Goal: Task Accomplishment & Management: Manage account settings

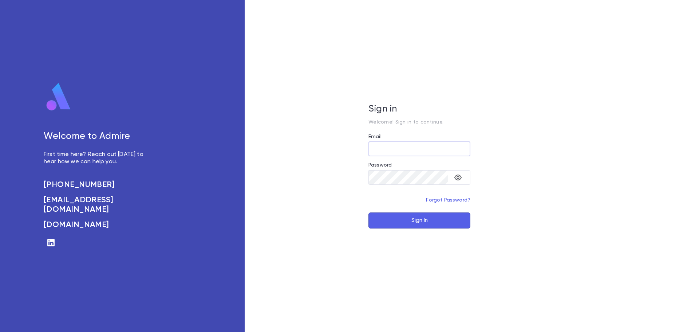
type input "**********"
click at [405, 221] on button "Sign In" at bounding box center [419, 220] width 102 height 16
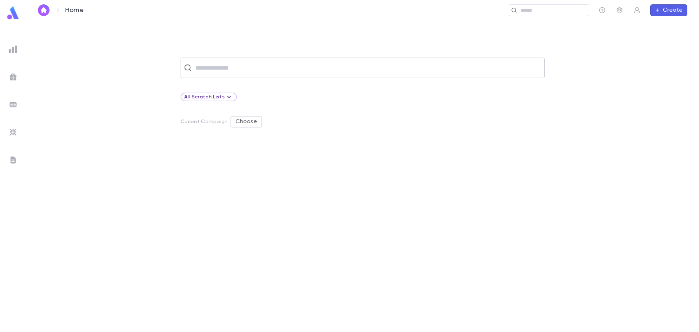
click at [221, 68] on input "text" at bounding box center [367, 68] width 348 height 14
click at [617, 8] on icon "button" at bounding box center [619, 10] width 7 height 7
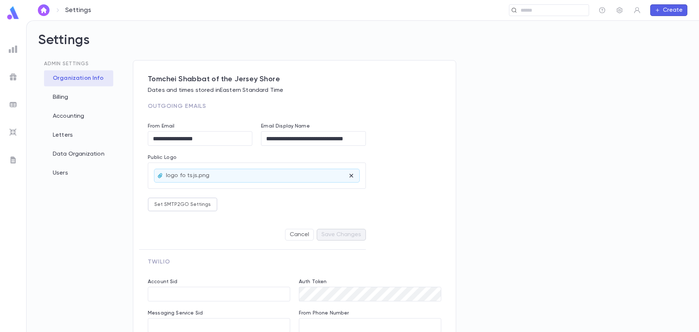
type input "**********"
click at [66, 96] on div "Billing" at bounding box center [78, 97] width 69 height 16
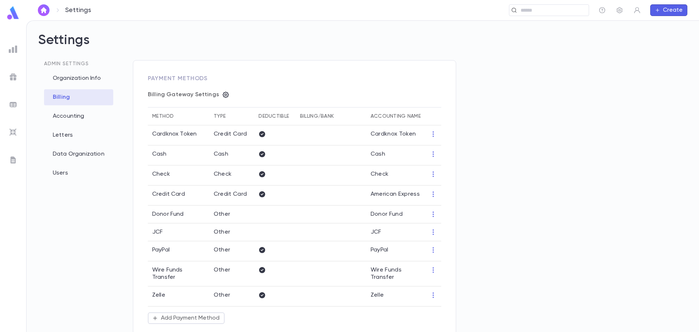
type input "**********"
click at [224, 96] on icon "button" at bounding box center [226, 95] width 6 height 6
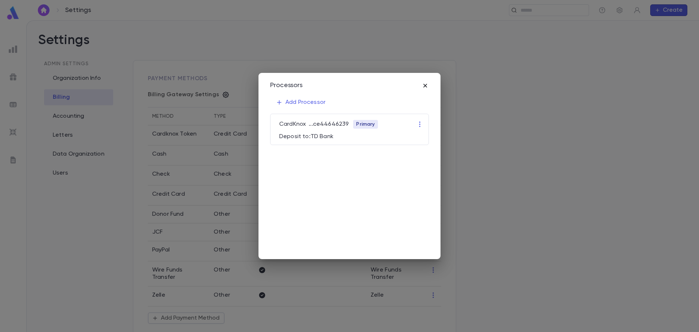
click at [426, 85] on icon "button" at bounding box center [425, 85] width 7 height 7
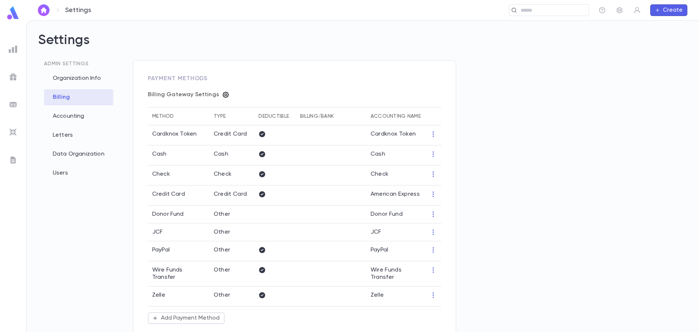
click at [222, 94] on icon "button" at bounding box center [225, 94] width 7 height 7
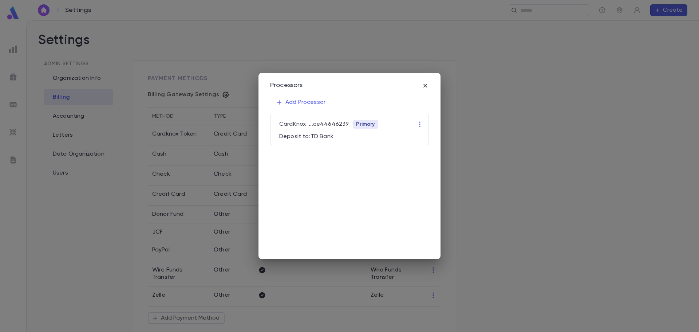
drag, startPoint x: 423, startPoint y: 81, endPoint x: 407, endPoint y: 86, distance: 16.7
click at [422, 81] on div "Processors Add Processor CardKnox ... ce44646239 Primary Deposit to: TD Bank" at bounding box center [349, 166] width 182 height 186
click at [425, 86] on icon "button" at bounding box center [425, 85] width 7 height 7
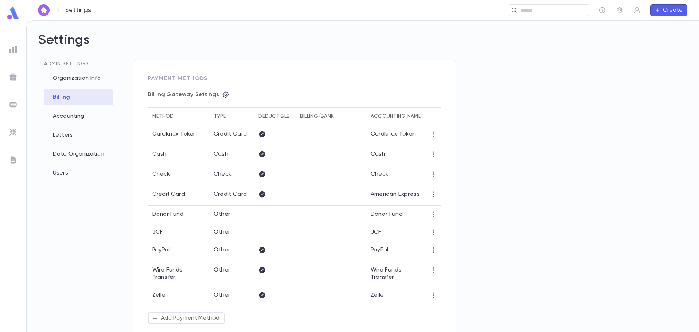
click at [433, 194] on icon "button" at bounding box center [433, 194] width 1 height 5
click at [442, 206] on li "Edit" at bounding box center [447, 206] width 32 height 12
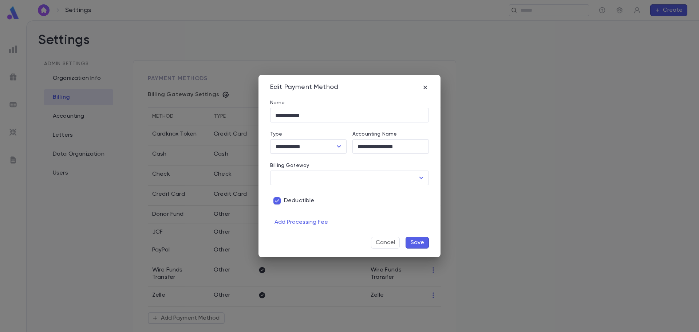
type input "**********"
click at [425, 243] on button "Save" at bounding box center [417, 243] width 23 height 12
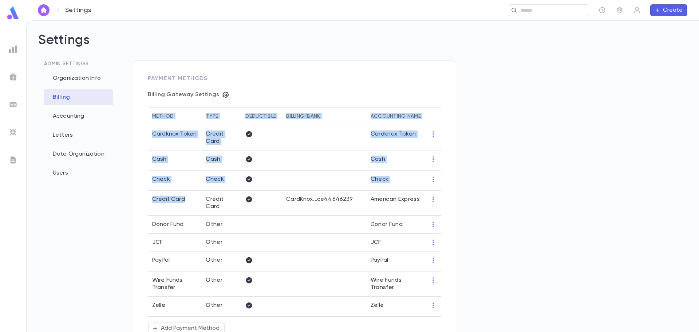
drag, startPoint x: 188, startPoint y: 195, endPoint x: 146, endPoint y: 195, distance: 42.6
click at [146, 195] on div "**********" at bounding box center [294, 330] width 323 height 541
click at [155, 202] on td "Credit Card" at bounding box center [175, 202] width 54 height 25
click at [193, 196] on div "Credit Card" at bounding box center [174, 199] width 45 height 7
drag, startPoint x: 189, startPoint y: 195, endPoint x: 146, endPoint y: 197, distance: 43.0
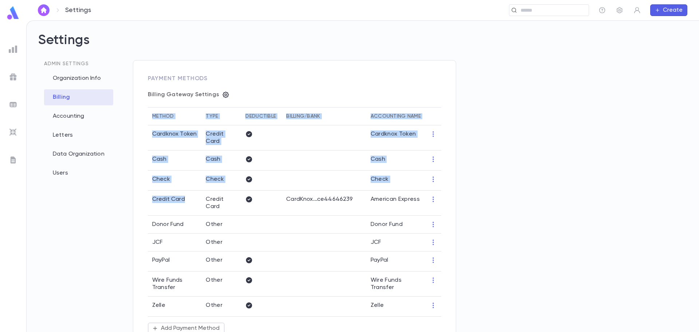
click at [146, 197] on div "**********" at bounding box center [294, 330] width 323 height 541
click at [173, 197] on td "Credit Card" at bounding box center [175, 202] width 54 height 25
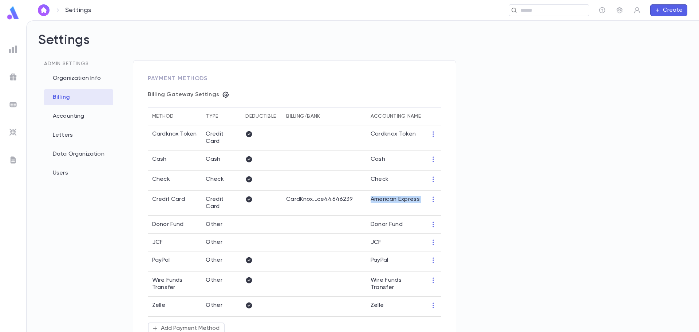
drag, startPoint x: 371, startPoint y: 195, endPoint x: 427, endPoint y: 195, distance: 56.4
click at [427, 195] on tr "Credit Card Credit Card CardKnox ... ce44646239 American Express" at bounding box center [294, 202] width 293 height 25
click at [668, 9] on button "Create" at bounding box center [668, 10] width 37 height 12
click at [672, 45] on li "Payment" at bounding box center [670, 48] width 37 height 12
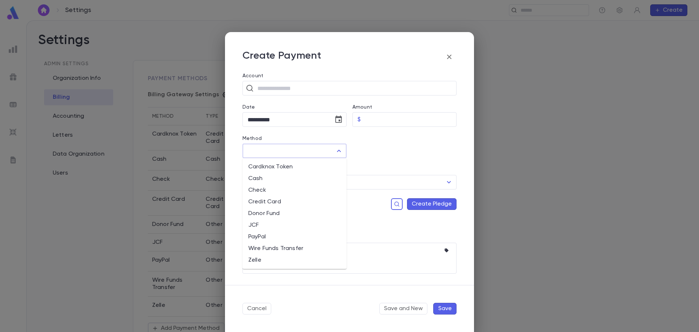
click at [309, 149] on input "Method" at bounding box center [289, 151] width 87 height 14
click at [274, 204] on li "Credit Card" at bounding box center [294, 202] width 104 height 12
type input "**********"
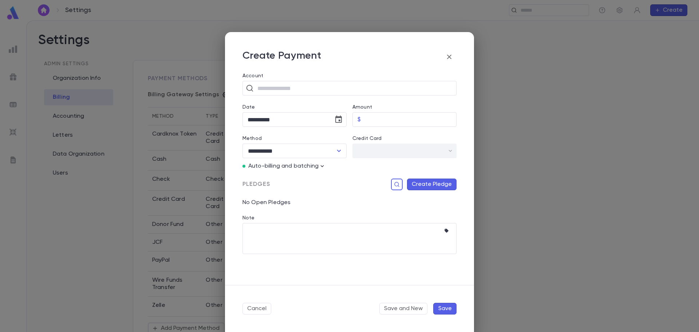
click at [448, 151] on div "​" at bounding box center [404, 150] width 104 height 15
click at [283, 87] on input "text" at bounding box center [354, 88] width 198 height 14
type input "*****"
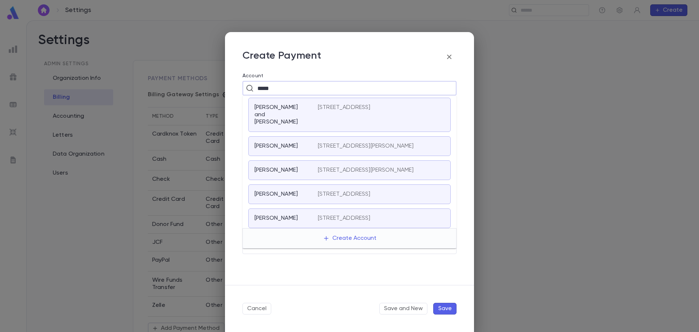
click at [288, 146] on div "[PERSON_NAME] [STREET_ADDRESS][PERSON_NAME]" at bounding box center [349, 146] width 202 height 20
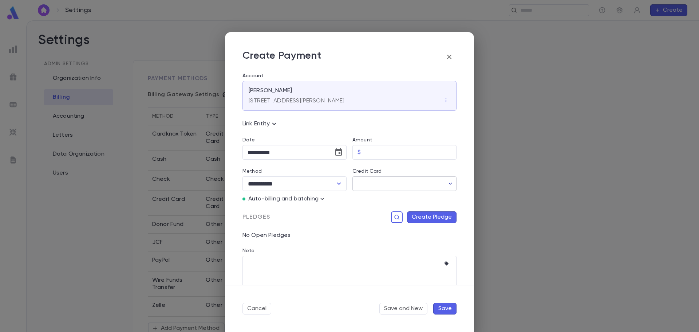
click at [447, 181] on icon "button" at bounding box center [450, 183] width 7 height 7
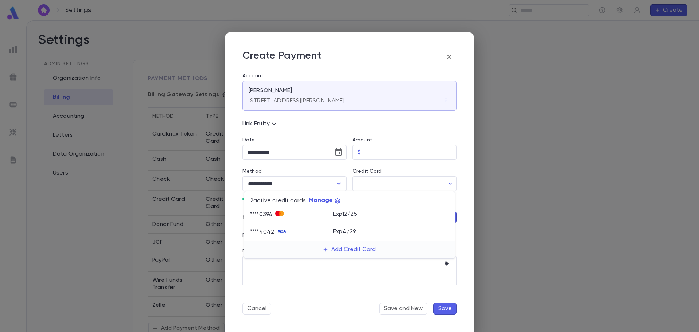
click at [449, 56] on div at bounding box center [349, 166] width 699 height 332
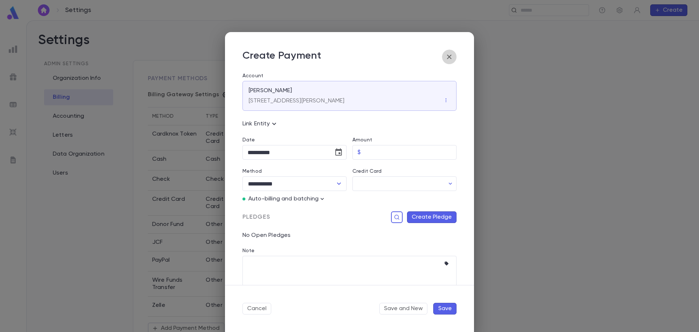
click at [450, 57] on icon "button" at bounding box center [449, 56] width 9 height 9
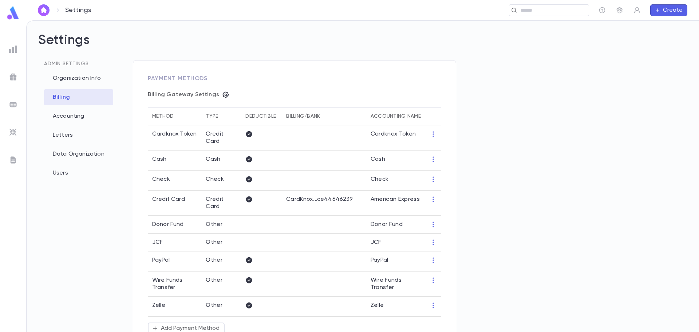
click at [660, 10] on icon "button" at bounding box center [657, 10] width 5 height 6
click at [669, 50] on li "Payment" at bounding box center [670, 48] width 37 height 12
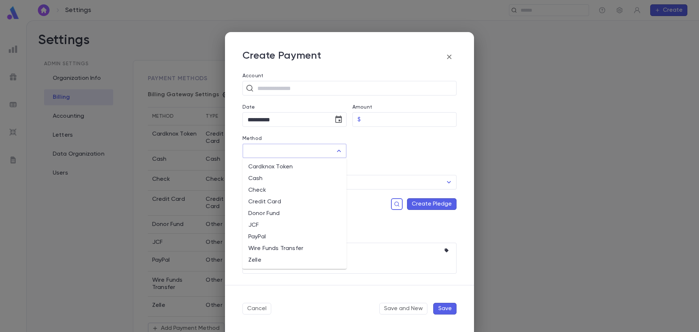
click at [286, 154] on input "Method" at bounding box center [289, 151] width 87 height 14
click at [256, 192] on li "Check" at bounding box center [294, 190] width 104 height 12
type input "*****"
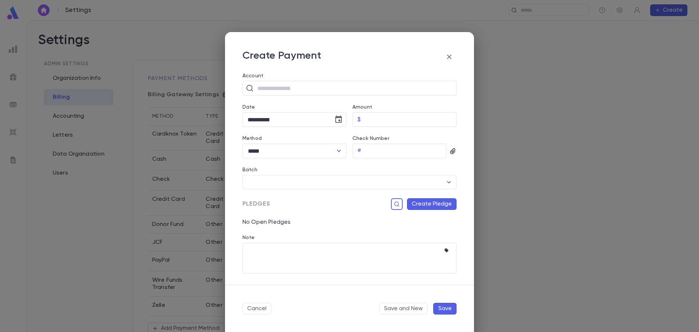
click at [452, 150] on icon "button" at bounding box center [452, 151] width 5 height 6
click at [487, 163] on div "Upload Front Image" at bounding box center [484, 162] width 54 height 7
click at [0, 0] on input "Upload Front Image" at bounding box center [0, 0] width 0 height 0
click at [449, 58] on div at bounding box center [349, 166] width 699 height 332
click at [449, 58] on icon "button" at bounding box center [449, 57] width 4 height 4
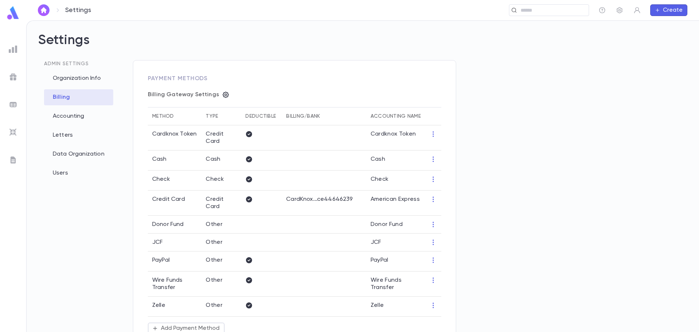
click at [667, 13] on button "Create" at bounding box center [668, 10] width 37 height 12
click at [663, 22] on li "Account" at bounding box center [670, 25] width 37 height 12
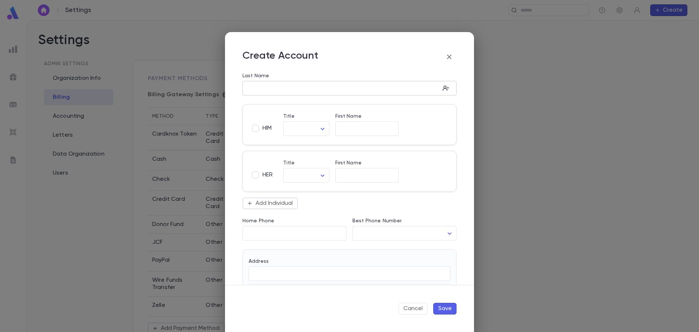
click at [271, 89] on input "Last Name" at bounding box center [340, 88] width 197 height 8
type input "*****"
click at [353, 128] on input "First Name" at bounding box center [366, 129] width 63 height 8
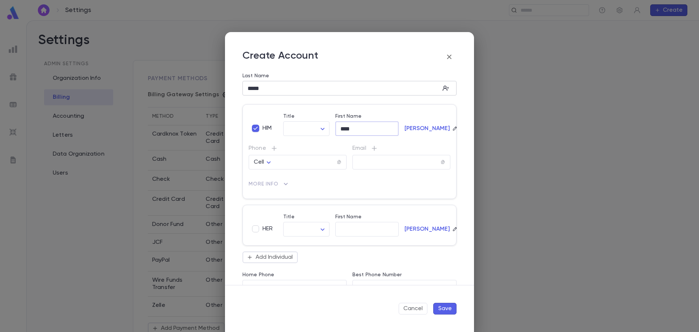
type input "****"
drag, startPoint x: 273, startPoint y: 90, endPoint x: 214, endPoint y: 87, distance: 59.0
click at [214, 87] on div "Create Account Last Name ***** ​ HIM Title ​ ​ First Name **** ​[PERSON_NAME] P…" at bounding box center [349, 166] width 699 height 332
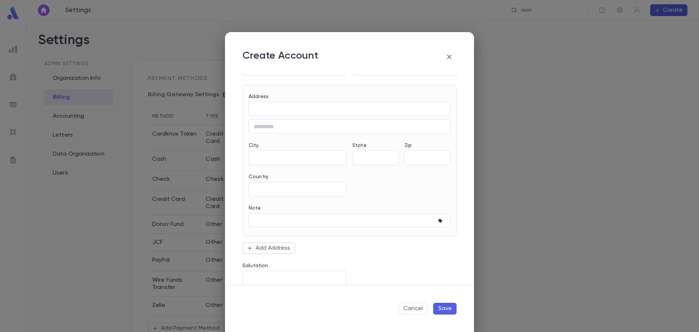
scroll to position [228, 0]
type input "****"
click at [450, 310] on button "Save" at bounding box center [444, 309] width 23 height 12
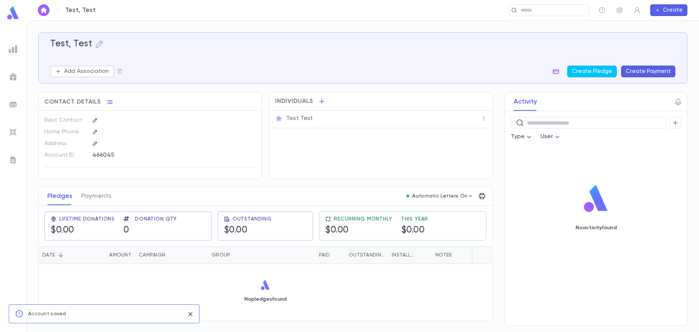
click at [557, 71] on icon "button" at bounding box center [556, 71] width 6 height 5
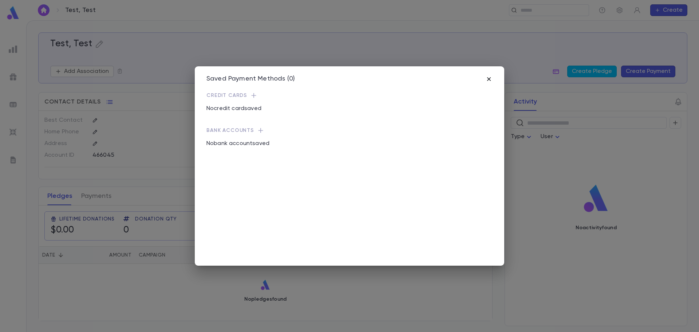
drag, startPoint x: 488, startPoint y: 77, endPoint x: 493, endPoint y: 77, distance: 4.7
click at [489, 77] on icon "button" at bounding box center [488, 78] width 7 height 7
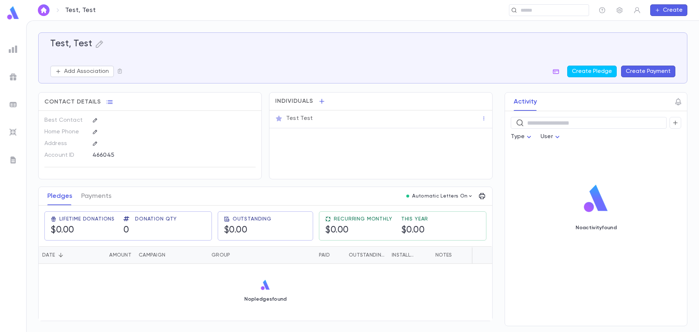
click at [641, 71] on button "Create Payment" at bounding box center [648, 72] width 54 height 12
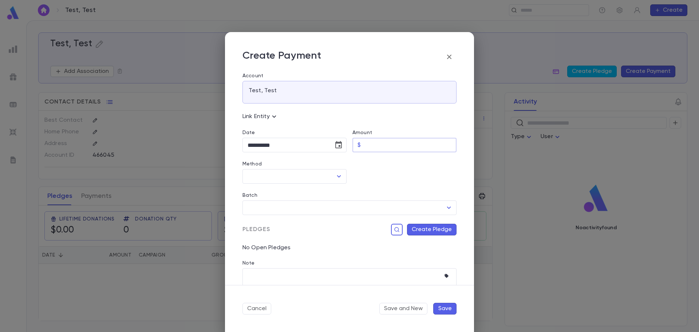
click at [377, 144] on input "Amount" at bounding box center [410, 145] width 93 height 14
click at [340, 178] on icon "Open" at bounding box center [339, 176] width 9 height 9
type input "****"
click at [282, 227] on li "Credit Card" at bounding box center [293, 227] width 103 height 12
type input "**********"
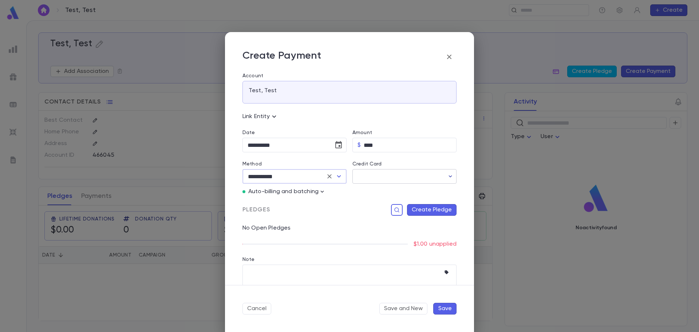
click at [450, 179] on icon "button" at bounding box center [450, 176] width 7 height 7
click at [402, 191] on button "Add Credit Card" at bounding box center [403, 193] width 61 height 12
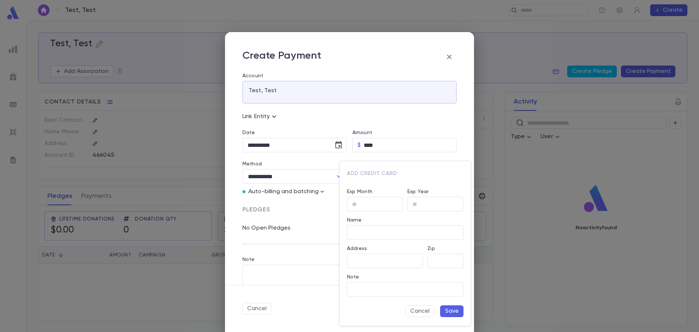
type input "*********"
click at [356, 206] on input "Exp Month" at bounding box center [375, 204] width 56 height 14
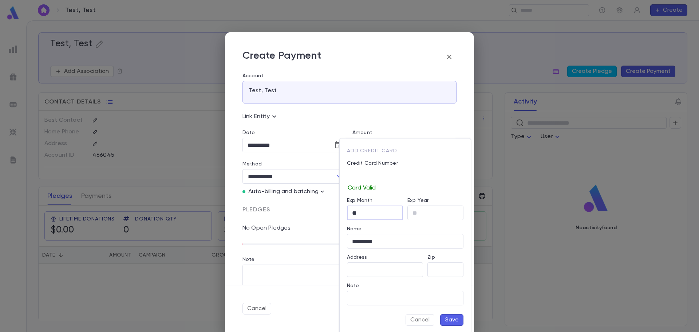
type input "*"
type input "**"
click at [452, 319] on button "Save" at bounding box center [451, 320] width 23 height 12
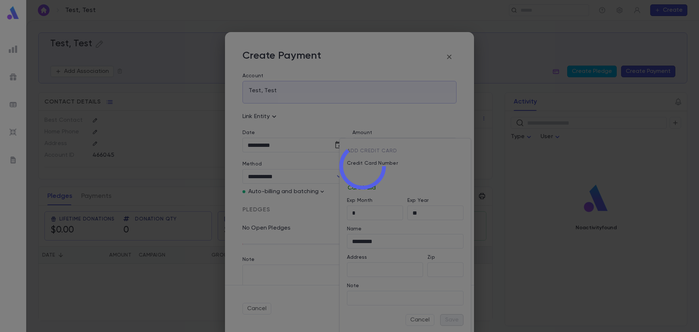
type input "********"
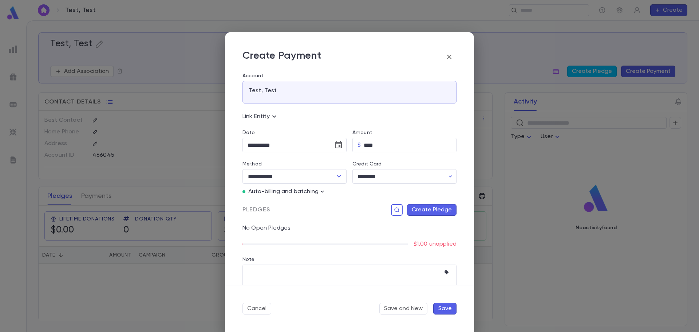
click at [412, 211] on button "Create Pledge" at bounding box center [432, 210] width 50 height 12
click at [388, 284] on input "Campaign" at bounding box center [383, 284] width 99 height 14
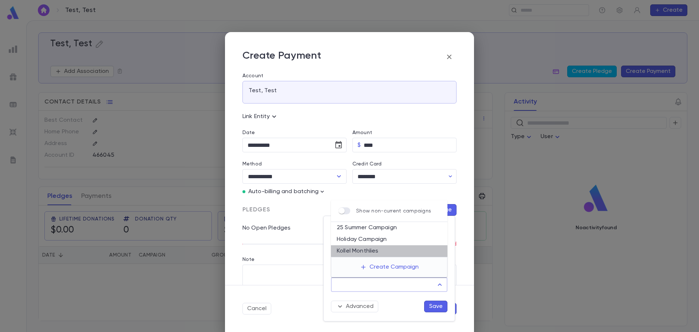
click at [373, 252] on li "Kollel Monthlies" at bounding box center [389, 251] width 117 height 12
type input "**********"
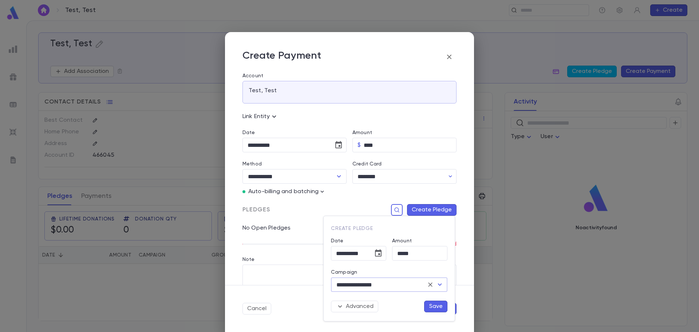
click at [434, 306] on button "Save" at bounding box center [435, 306] width 23 height 12
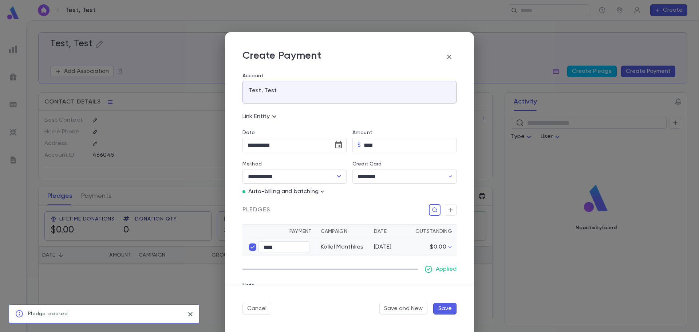
scroll to position [46, 0]
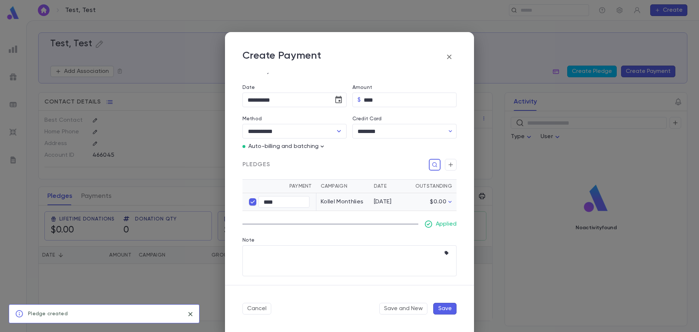
click at [446, 309] on button "Save" at bounding box center [444, 309] width 23 height 12
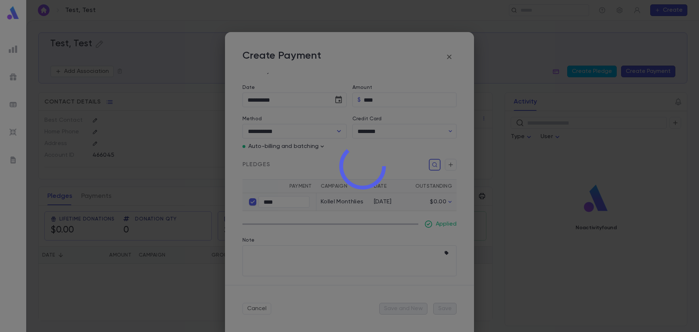
type input "**********"
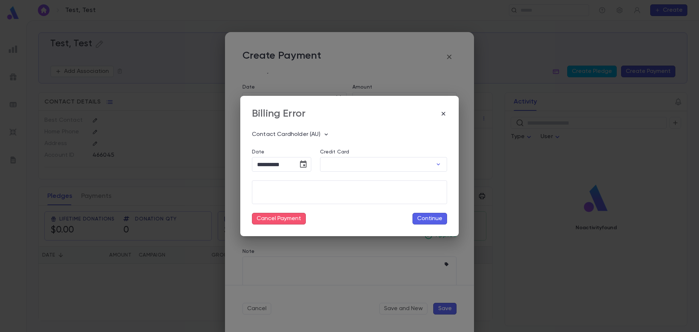
type input "********"
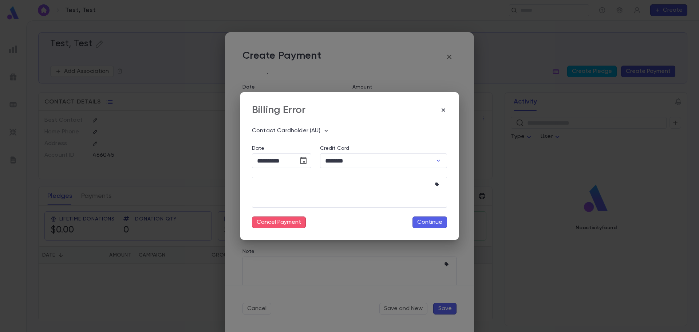
click at [435, 222] on button "Continue" at bounding box center [429, 222] width 35 height 12
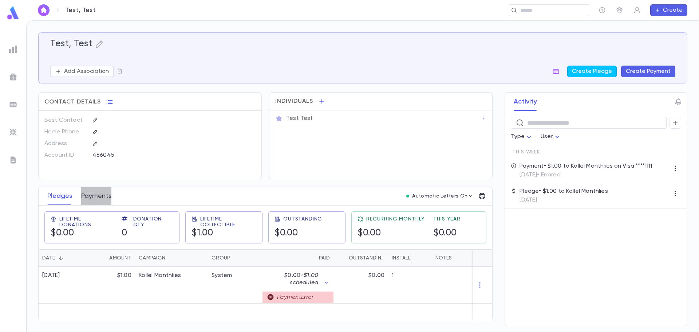
click at [97, 199] on button "Payments" at bounding box center [96, 196] width 30 height 18
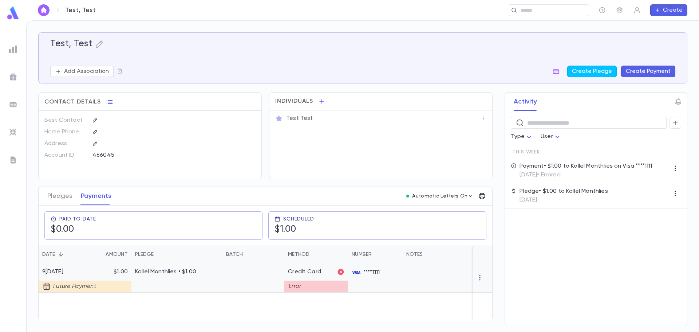
click at [478, 275] on icon "button" at bounding box center [479, 277] width 7 height 7
click at [58, 194] on div at bounding box center [349, 166] width 699 height 332
click at [165, 272] on p "Kollel Monthlies • $1.00" at bounding box center [177, 271] width 84 height 7
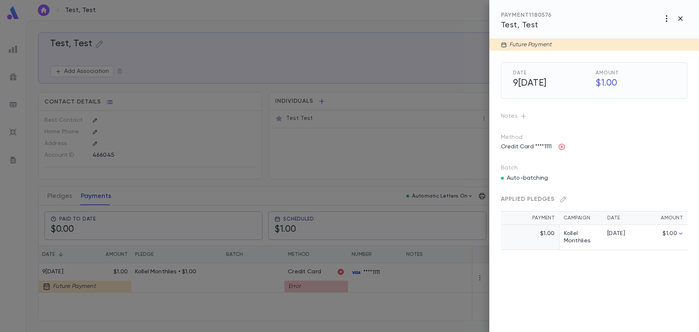
click at [664, 17] on icon "button" at bounding box center [666, 18] width 9 height 9
click at [658, 35] on li "Cancel" at bounding box center [665, 34] width 59 height 12
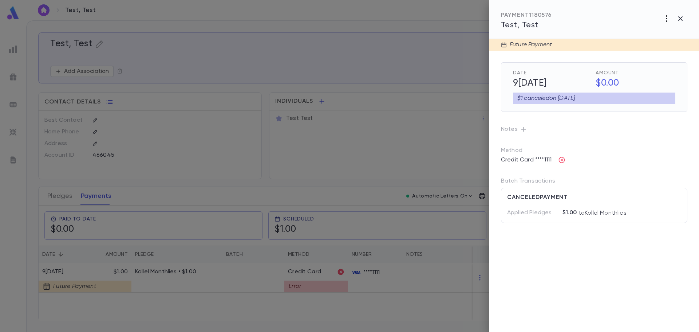
click at [666, 22] on icon "button" at bounding box center [666, 18] width 9 height 9
click at [678, 20] on div at bounding box center [349, 166] width 699 height 332
click at [668, 18] on icon "button" at bounding box center [666, 18] width 9 height 9
click at [569, 43] on div at bounding box center [349, 166] width 699 height 332
click at [532, 84] on h5 "9[DATE]" at bounding box center [551, 83] width 84 height 15
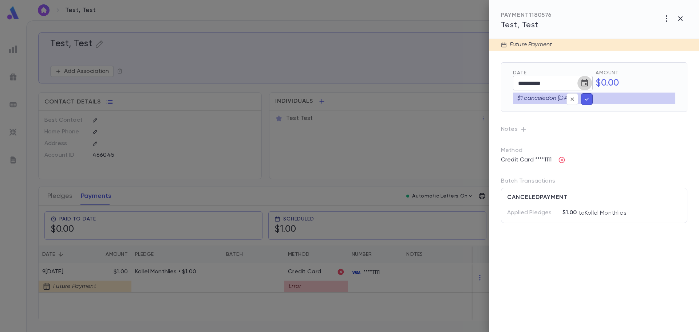
click at [584, 84] on icon "Choose date, selected date is Sep 27, 2025" at bounding box center [584, 83] width 9 height 9
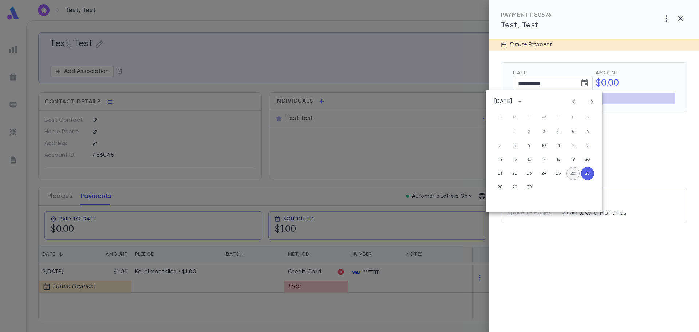
click at [569, 171] on button "26" at bounding box center [572, 173] width 13 height 13
type input "**********"
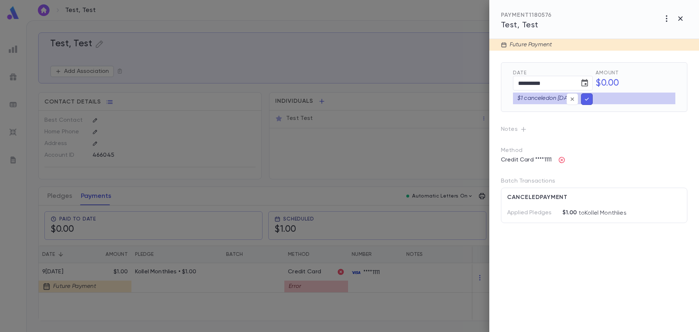
click at [587, 98] on icon "button" at bounding box center [587, 98] width 7 height 7
click at [588, 98] on icon "button" at bounding box center [587, 98] width 7 height 7
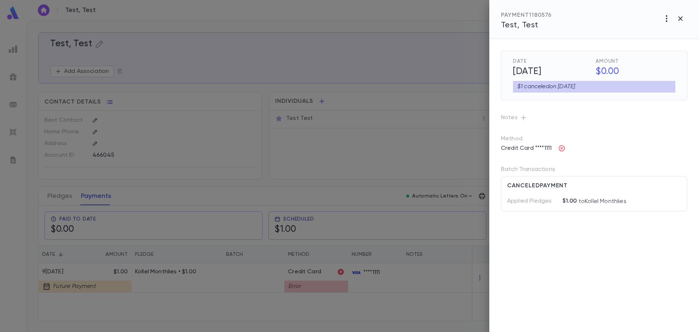
click at [668, 21] on icon "button" at bounding box center [666, 18] width 9 height 9
click at [682, 16] on div at bounding box center [349, 166] width 699 height 332
click at [679, 20] on icon "button" at bounding box center [680, 18] width 4 height 4
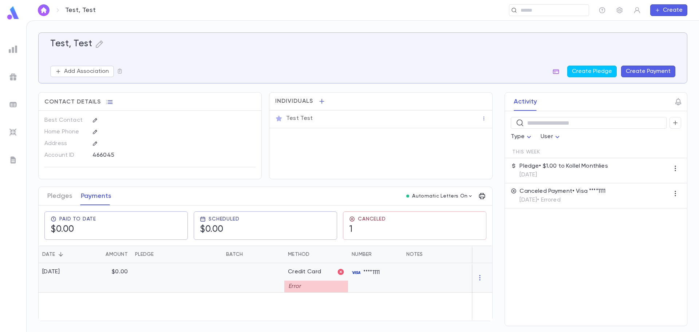
click at [484, 279] on div at bounding box center [483, 277] width 20 height 29
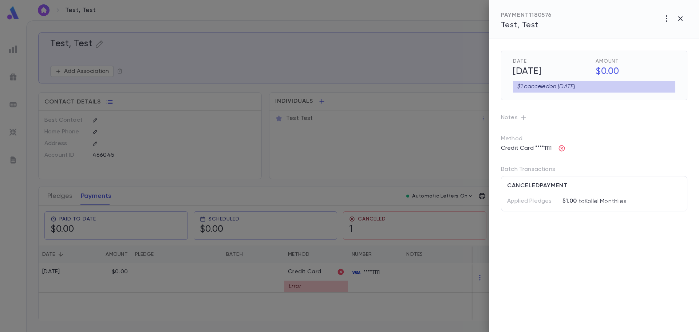
click at [667, 22] on icon "button" at bounding box center [666, 18] width 9 height 9
click at [676, 17] on div at bounding box center [349, 166] width 699 height 332
click at [680, 18] on icon "button" at bounding box center [680, 18] width 4 height 4
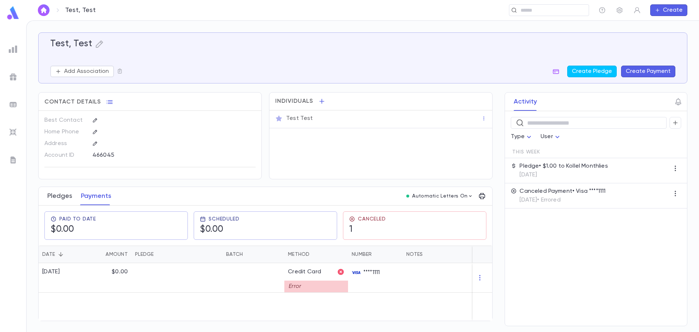
click at [68, 199] on button "Pledges" at bounding box center [59, 196] width 25 height 18
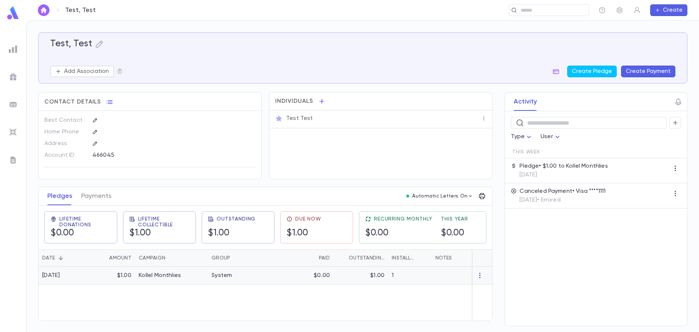
click at [477, 276] on icon "button" at bounding box center [479, 275] width 7 height 7
click at [487, 286] on li "Delete" at bounding box center [493, 287] width 31 height 12
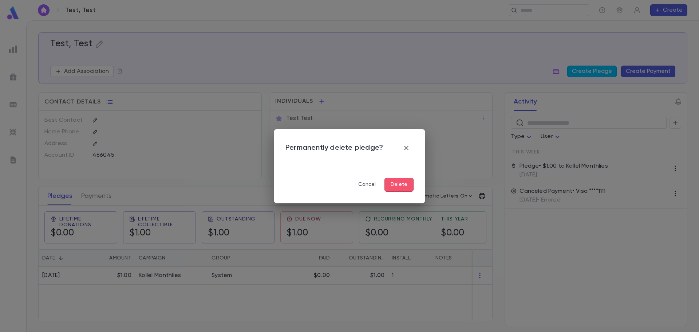
click at [400, 186] on button "Delete" at bounding box center [398, 185] width 29 height 14
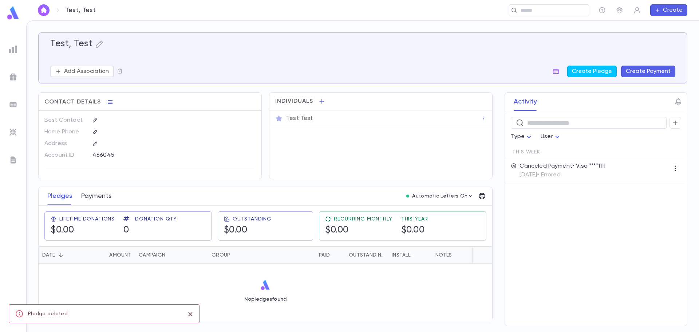
click at [88, 195] on button "Payments" at bounding box center [96, 196] width 30 height 18
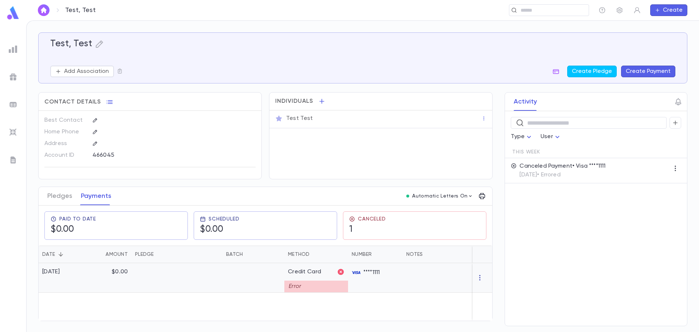
click at [481, 280] on icon "button" at bounding box center [479, 277] width 7 height 7
drag, startPoint x: 489, startPoint y: 285, endPoint x: 496, endPoint y: 291, distance: 8.6
click at [489, 285] on ul "Delete" at bounding box center [493, 289] width 31 height 16
click at [496, 291] on ul "Delete" at bounding box center [493, 289] width 31 height 16
click at [325, 270] on div at bounding box center [349, 166] width 699 height 332
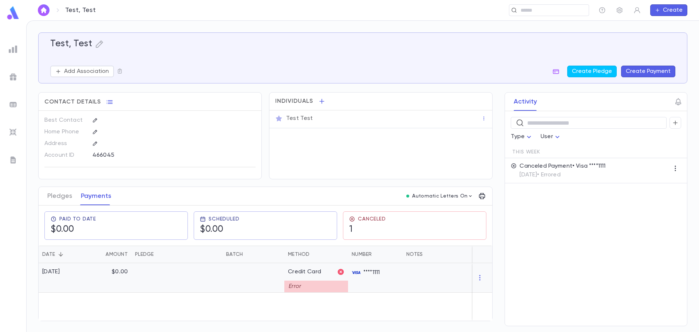
click at [285, 283] on div "Error" at bounding box center [316, 286] width 64 height 12
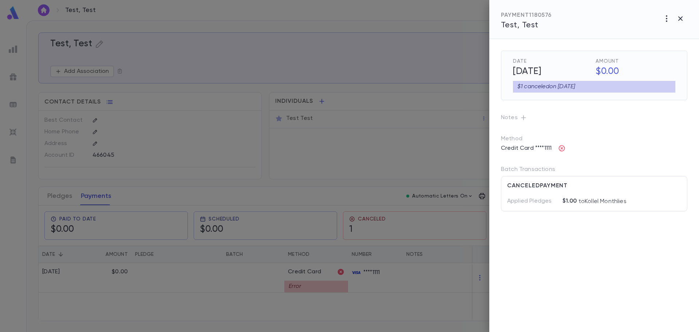
click at [666, 21] on icon "button" at bounding box center [666, 18] width 9 height 9
drag, startPoint x: 559, startPoint y: 153, endPoint x: 562, endPoint y: 148, distance: 6.6
click at [562, 148] on div at bounding box center [349, 166] width 699 height 332
click at [562, 149] on icon "button" at bounding box center [562, 148] width 6 height 6
click at [573, 143] on div at bounding box center [349, 166] width 699 height 332
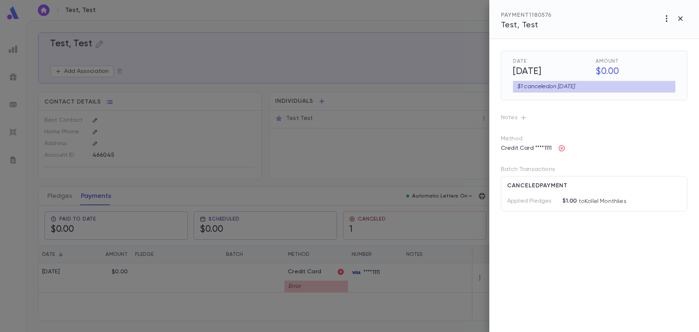
click at [666, 18] on icon "button" at bounding box center [666, 18] width 9 height 9
click at [625, 21] on div at bounding box center [349, 166] width 699 height 332
click at [680, 17] on icon "button" at bounding box center [680, 18] width 9 height 9
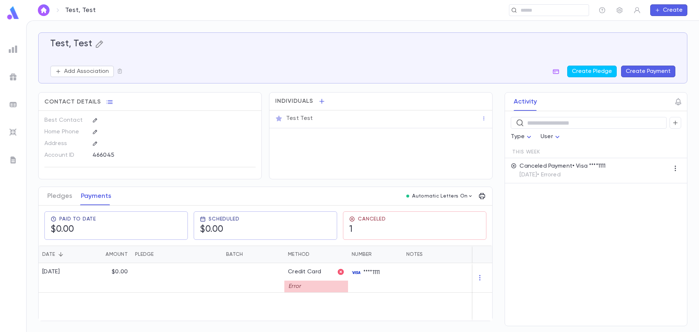
click at [97, 46] on icon "button" at bounding box center [99, 43] width 7 height 7
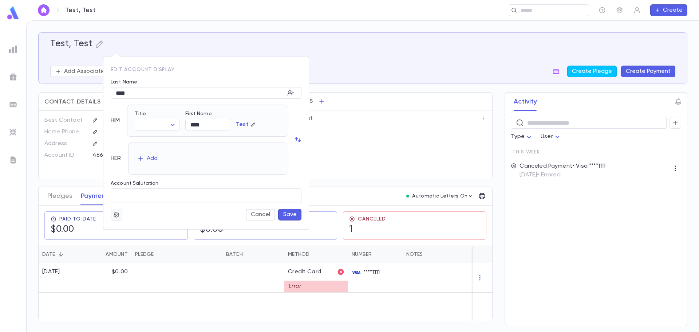
click at [119, 212] on icon "button" at bounding box center [116, 214] width 7 height 7
click at [130, 242] on li "Deactivate" at bounding box center [133, 240] width 43 height 12
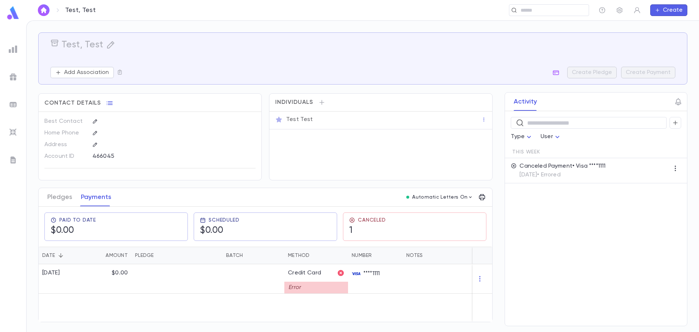
click at [15, 49] on img at bounding box center [13, 49] width 9 height 9
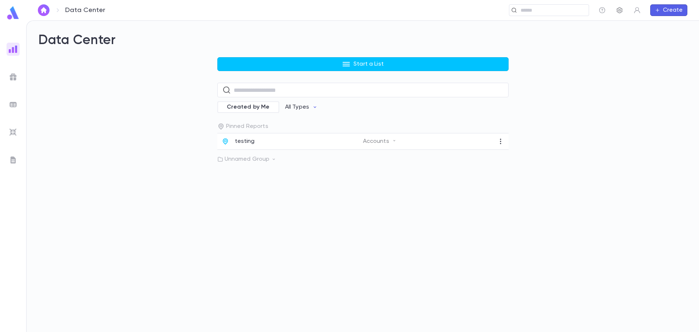
click at [621, 11] on icon "button" at bounding box center [619, 10] width 7 height 7
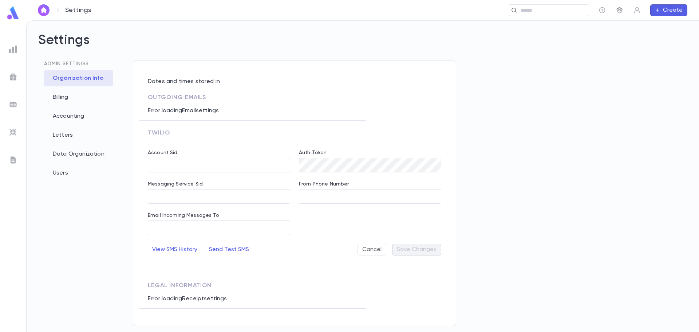
type input "**********"
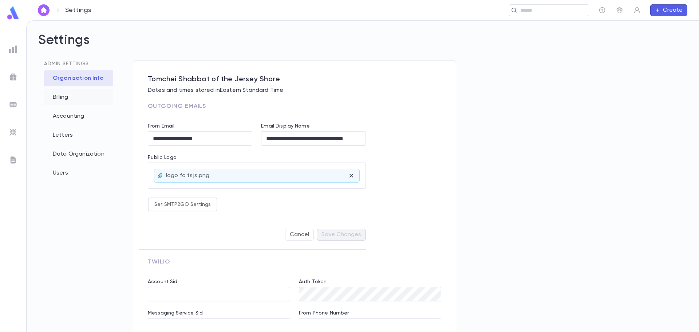
click at [58, 102] on div "Billing" at bounding box center [78, 97] width 69 height 16
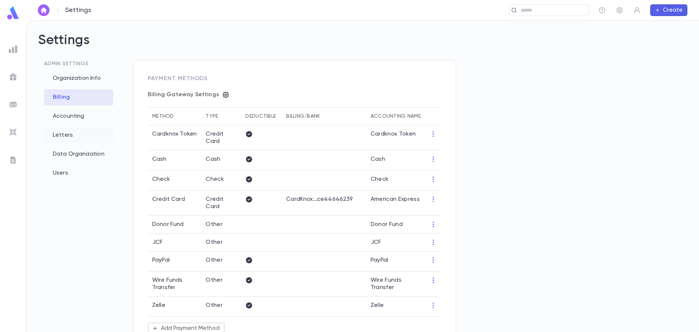
click at [64, 139] on div "Letters" at bounding box center [78, 135] width 69 height 16
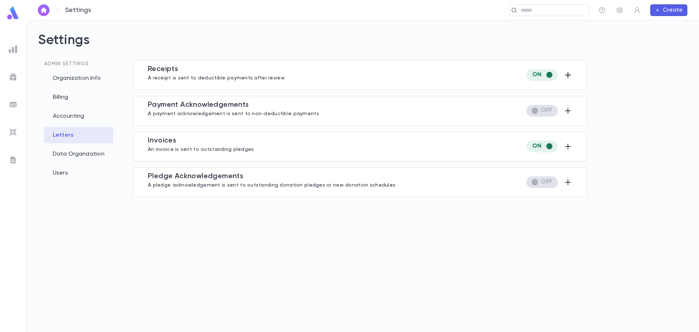
click at [568, 76] on icon "button" at bounding box center [568, 75] width 6 height 6
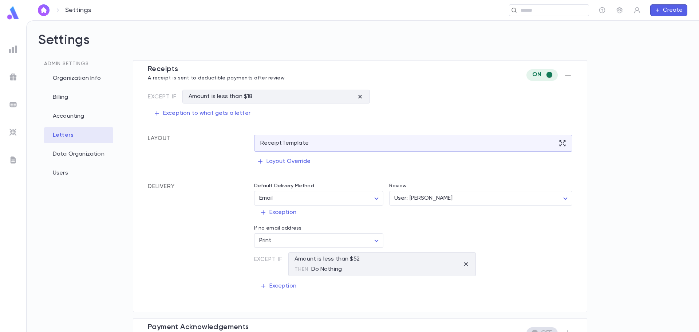
click at [12, 157] on img at bounding box center [13, 159] width 9 height 9
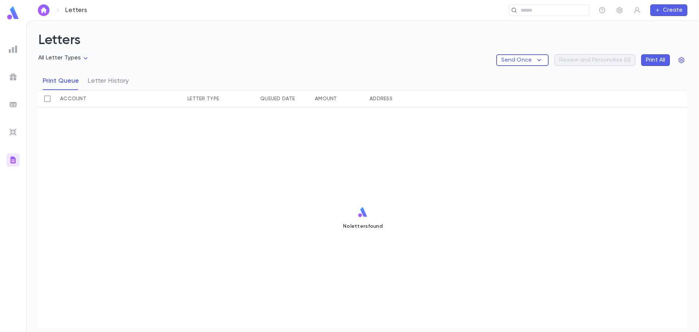
click at [600, 61] on div "Send Once Review and Personalize ( 0 ) Print All" at bounding box center [591, 60] width 191 height 12
click at [619, 12] on icon "button" at bounding box center [619, 10] width 7 height 7
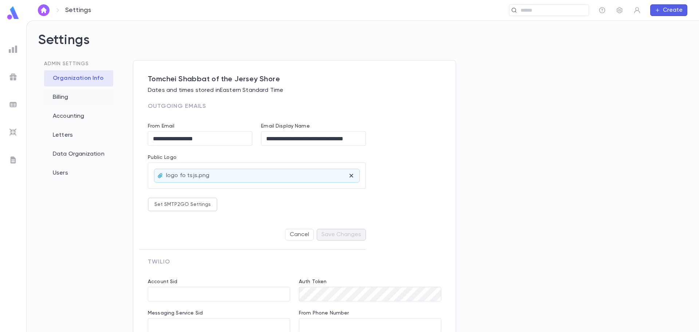
click at [56, 99] on div "Billing" at bounding box center [78, 97] width 69 height 16
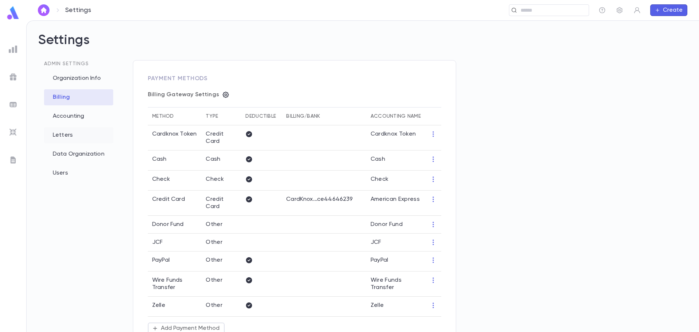
click at [69, 136] on div "Letters" at bounding box center [78, 135] width 69 height 16
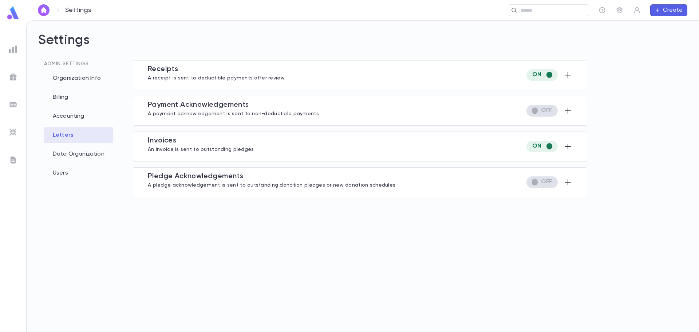
click at [569, 75] on icon "button" at bounding box center [568, 75] width 6 height 6
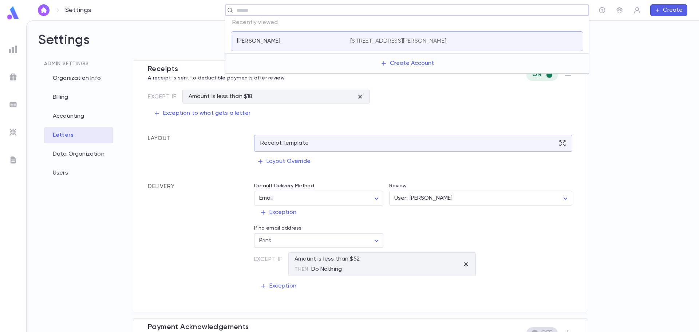
click at [547, 11] on input "text" at bounding box center [409, 10] width 351 height 7
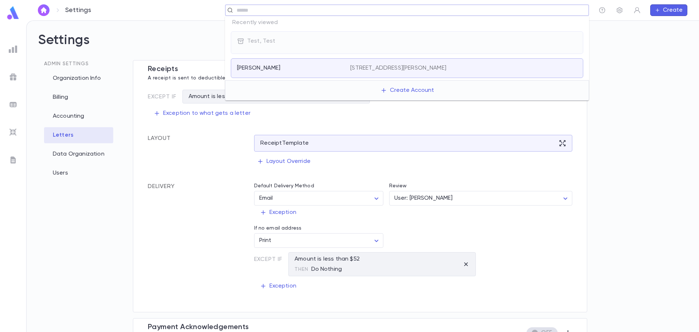
click at [251, 8] on input "text" at bounding box center [409, 10] width 351 height 7
type input "******"
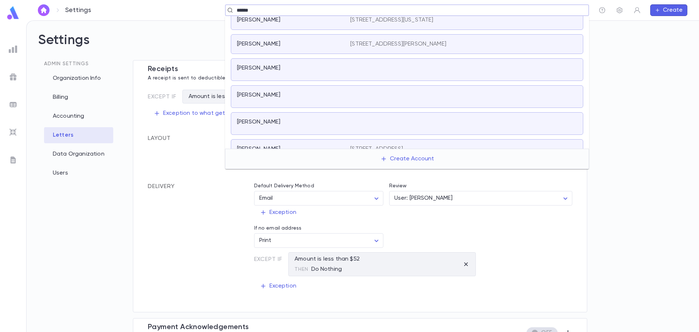
scroll to position [95, 0]
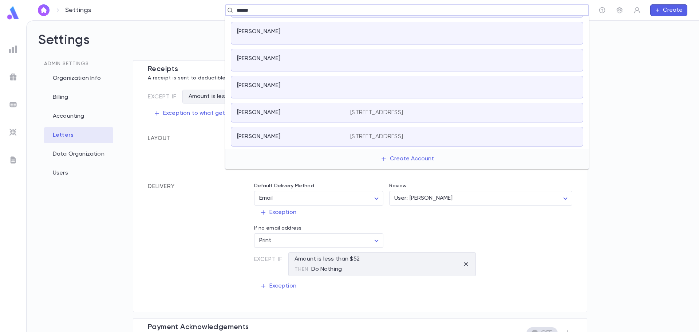
click at [280, 114] on div "[PERSON_NAME]" at bounding box center [289, 112] width 104 height 7
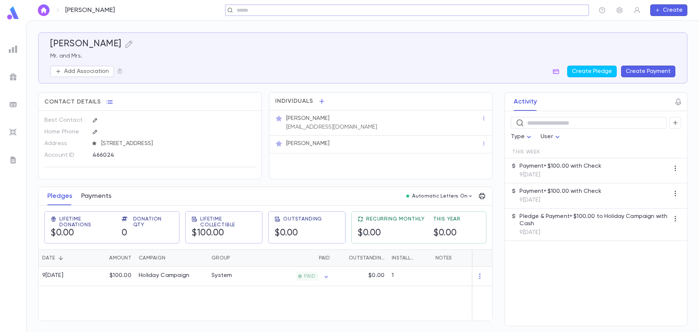
click at [88, 197] on button "Payments" at bounding box center [96, 196] width 30 height 18
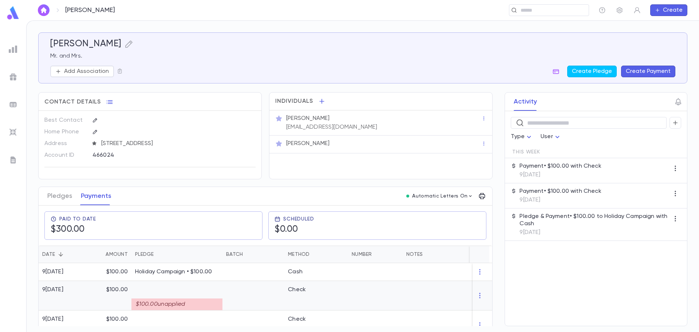
scroll to position [17, 0]
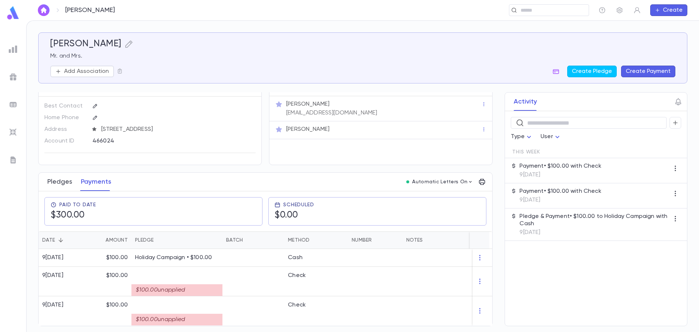
click at [62, 184] on button "Pledges" at bounding box center [59, 182] width 25 height 18
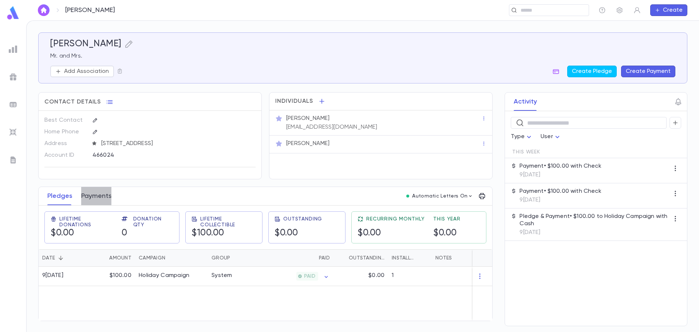
click at [103, 197] on button "Payments" at bounding box center [96, 196] width 30 height 18
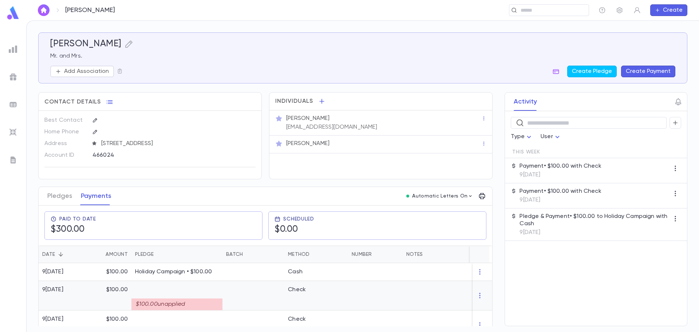
scroll to position [17, 0]
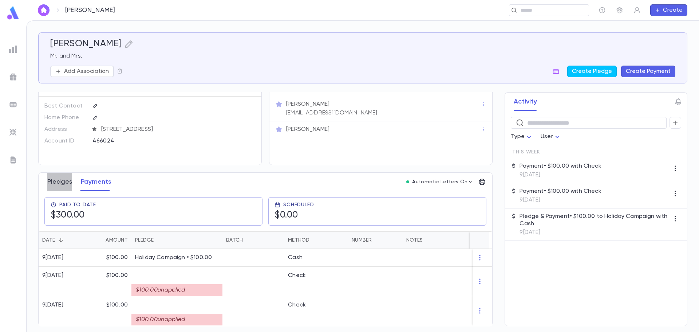
click at [60, 182] on button "Pledges" at bounding box center [59, 182] width 25 height 18
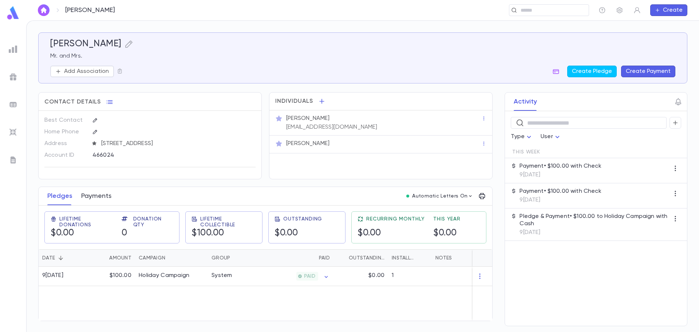
click at [92, 195] on button "Payments" at bounding box center [96, 196] width 30 height 18
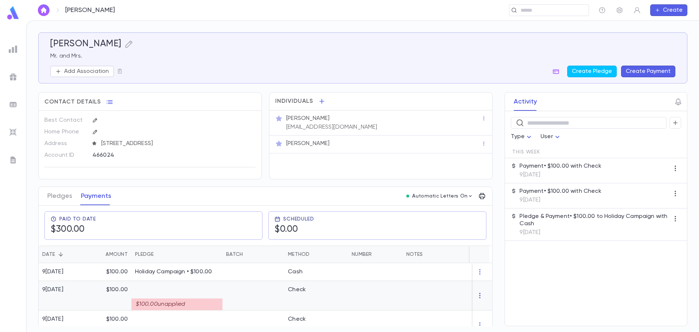
click at [479, 296] on icon "button" at bounding box center [479, 295] width 7 height 7
click at [490, 307] on li "Delete" at bounding box center [490, 307] width 31 height 12
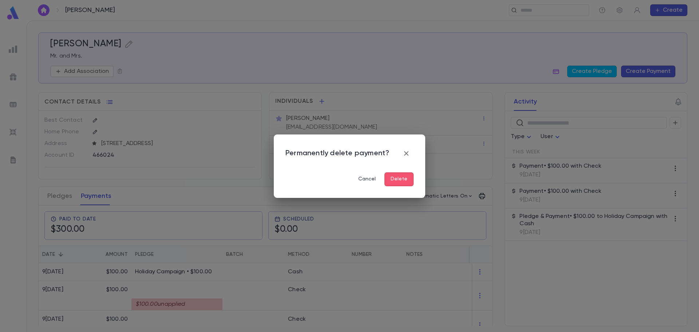
click at [402, 177] on button "Delete" at bounding box center [398, 179] width 29 height 14
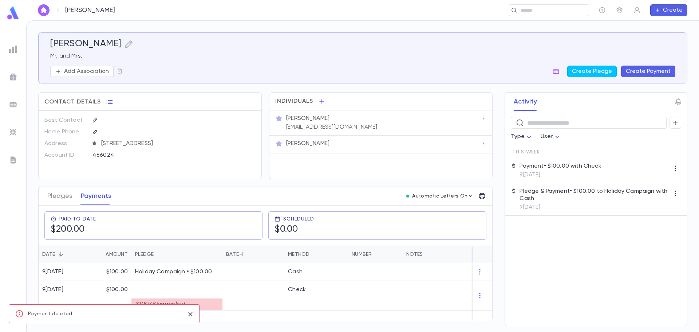
click at [192, 314] on icon "close" at bounding box center [190, 313] width 8 height 9
click at [482, 294] on icon "button" at bounding box center [479, 295] width 7 height 7
click at [492, 308] on li "Delete" at bounding box center [493, 307] width 31 height 12
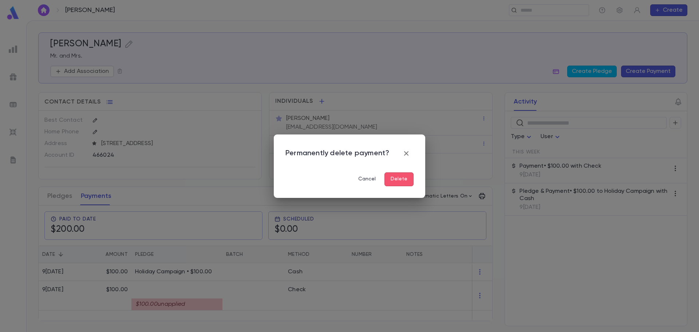
click at [398, 179] on button "Delete" at bounding box center [398, 179] width 29 height 14
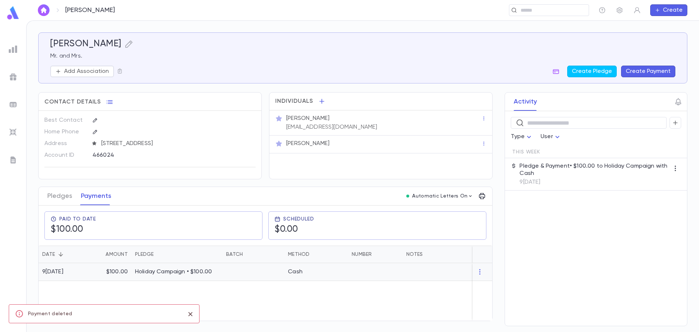
click at [206, 272] on p "Holiday Campaign • $100.00" at bounding box center [177, 271] width 84 height 7
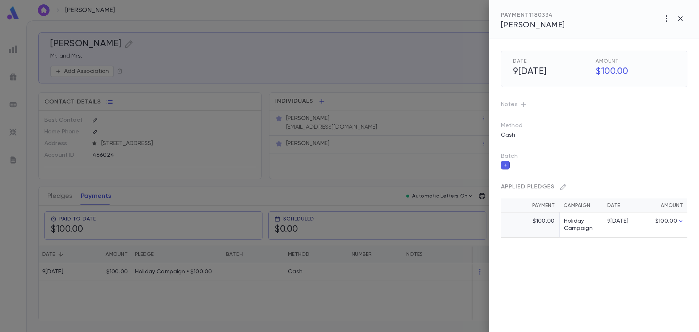
click at [515, 124] on p "Method" at bounding box center [519, 125] width 36 height 7
click at [666, 19] on icon "button" at bounding box center [666, 18] width 1 height 7
click at [614, 20] on div at bounding box center [349, 166] width 699 height 332
click at [520, 127] on p "Method" at bounding box center [519, 125] width 36 height 7
click at [522, 123] on p "Method" at bounding box center [519, 125] width 36 height 7
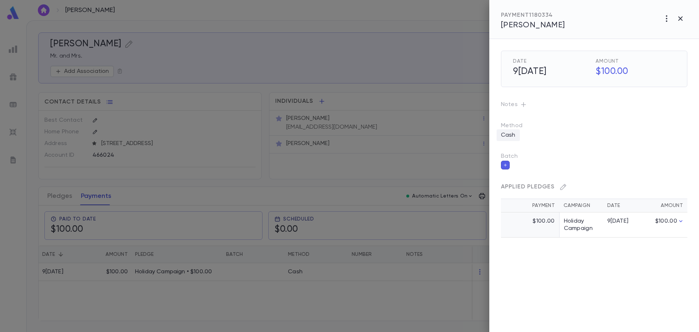
click at [513, 131] on p "Cash" at bounding box center [508, 135] width 23 height 12
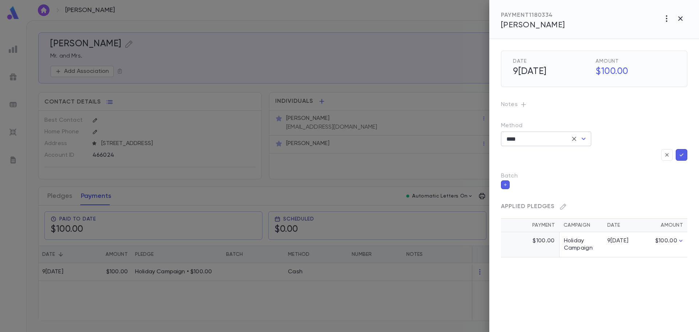
click at [585, 139] on icon "Open" at bounding box center [584, 139] width 4 height 2
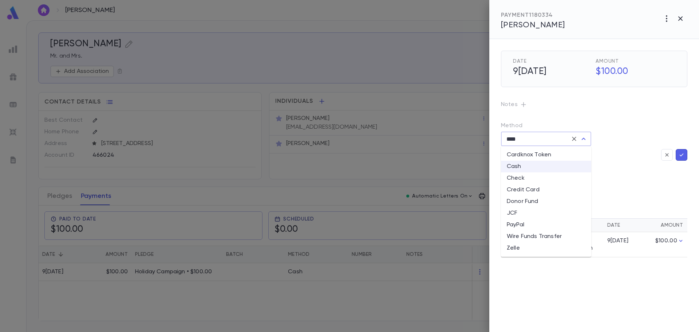
click at [533, 179] on li "Check" at bounding box center [546, 178] width 90 height 12
type input "*****"
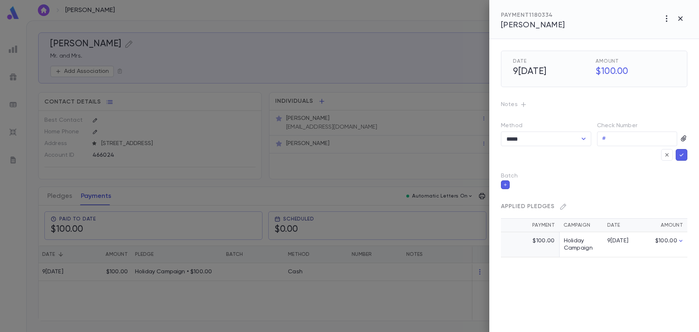
click at [682, 154] on icon "button" at bounding box center [681, 154] width 7 height 7
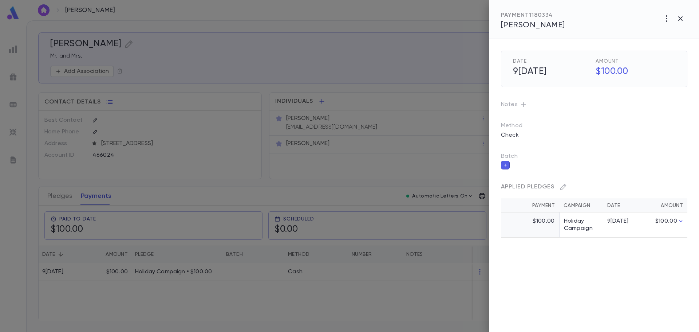
click at [684, 154] on p "Batch" at bounding box center [594, 156] width 186 height 7
click at [523, 127] on p "Method" at bounding box center [519, 125] width 36 height 7
click at [524, 127] on p "Method" at bounding box center [519, 125] width 36 height 7
click at [522, 135] on p "Check" at bounding box center [510, 135] width 27 height 12
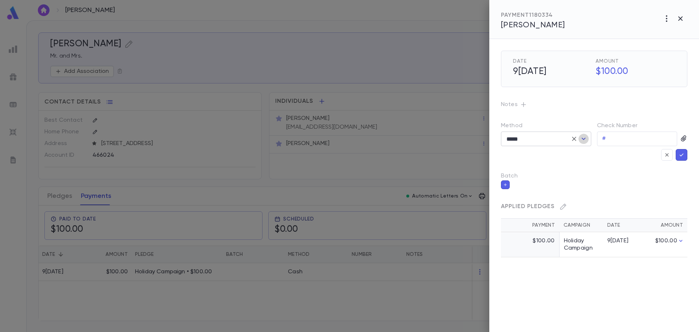
click at [582, 138] on icon "Open" at bounding box center [583, 138] width 9 height 9
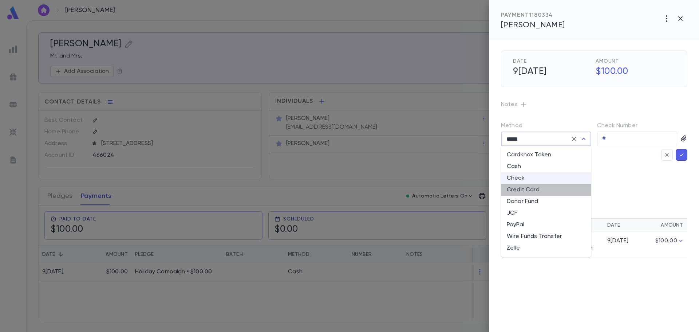
click at [540, 189] on li "Credit Card" at bounding box center [546, 190] width 90 height 12
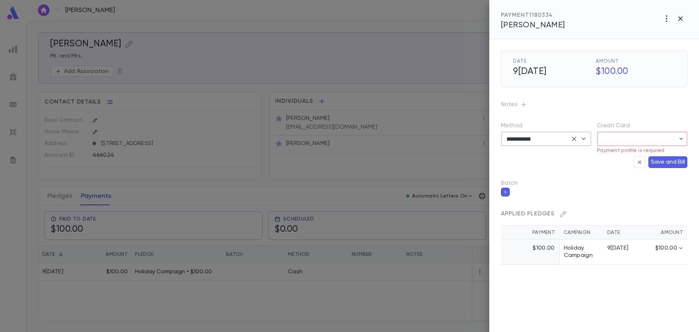
click at [682, 138] on icon "button" at bounding box center [681, 138] width 7 height 7
click at [584, 139] on div at bounding box center [349, 166] width 699 height 332
click at [584, 140] on icon "Open" at bounding box center [584, 139] width 4 height 2
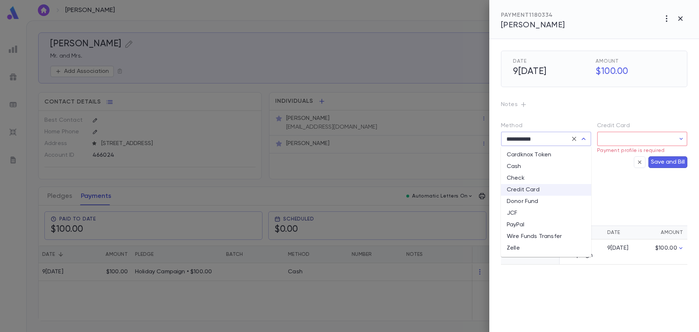
click at [527, 178] on li "Check" at bounding box center [546, 178] width 90 height 12
type input "*****"
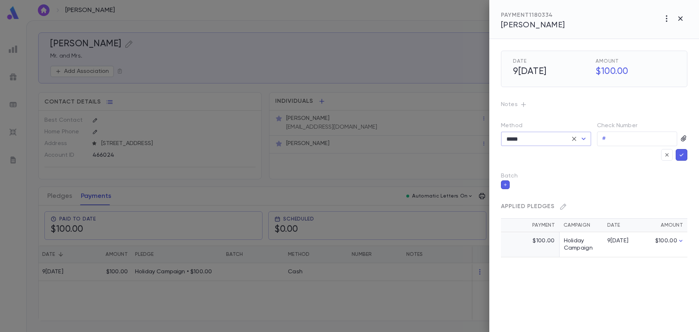
click at [681, 155] on icon "button" at bounding box center [681, 154] width 7 height 7
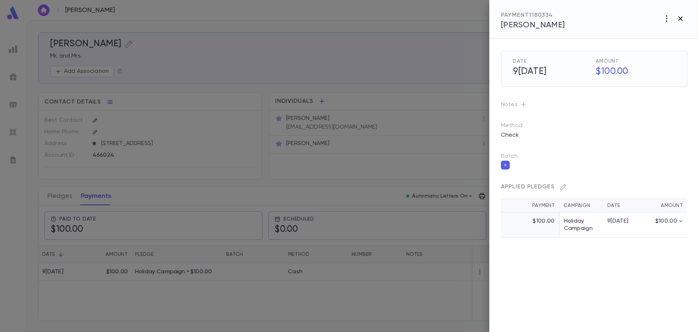
click at [679, 18] on icon "button" at bounding box center [680, 18] width 4 height 4
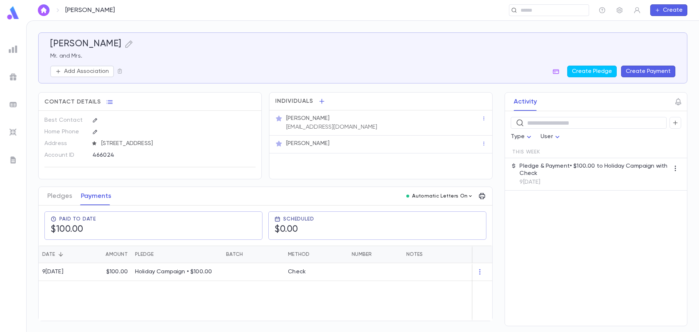
click at [472, 197] on icon "button" at bounding box center [470, 196] width 6 height 6
click at [472, 197] on div at bounding box center [349, 166] width 699 height 332
click at [152, 273] on p "Holiday Campaign • $100.00" at bounding box center [177, 271] width 84 height 7
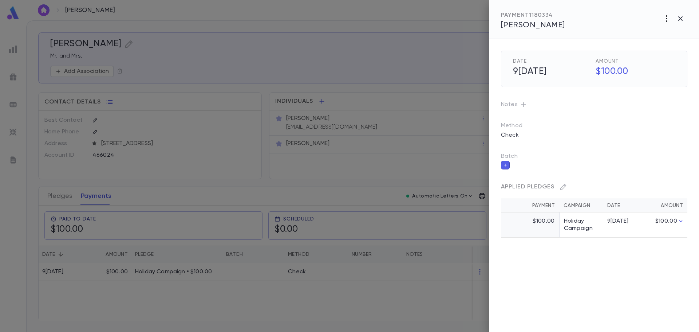
click at [667, 18] on icon "button" at bounding box center [666, 18] width 1 height 7
click at [682, 17] on div at bounding box center [349, 166] width 699 height 332
click at [679, 20] on icon "button" at bounding box center [680, 18] width 4 height 4
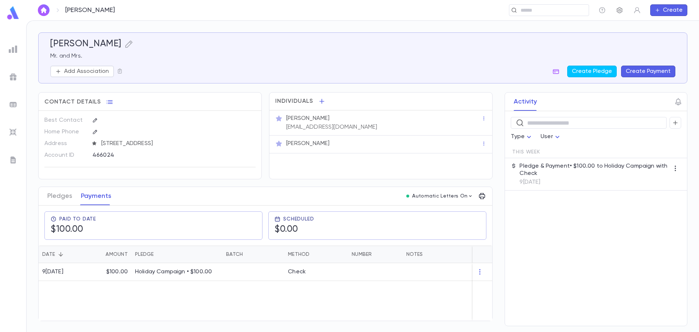
click at [618, 9] on icon "button" at bounding box center [619, 10] width 7 height 7
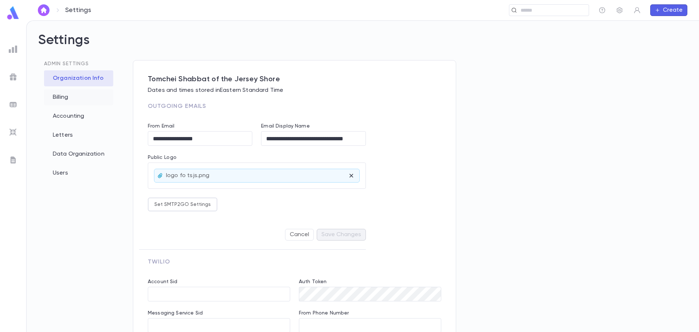
click at [58, 98] on div "Billing" at bounding box center [78, 97] width 69 height 16
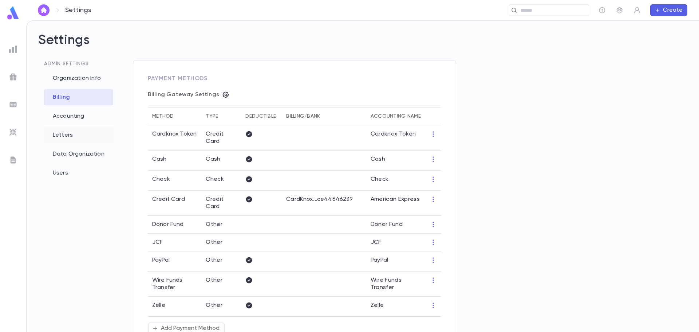
click at [62, 130] on div "Letters" at bounding box center [78, 135] width 69 height 16
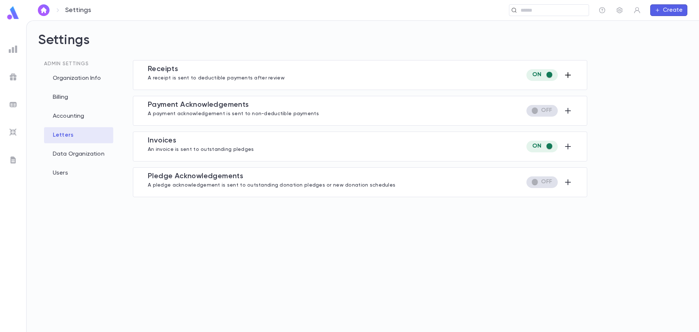
click at [566, 75] on icon "button" at bounding box center [568, 75] width 9 height 9
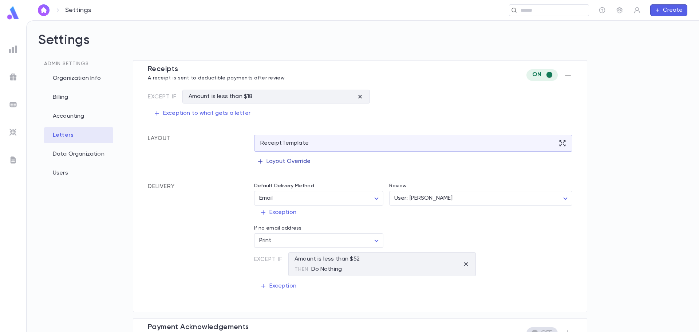
click at [278, 164] on p "Layout Override" at bounding box center [284, 161] width 54 height 7
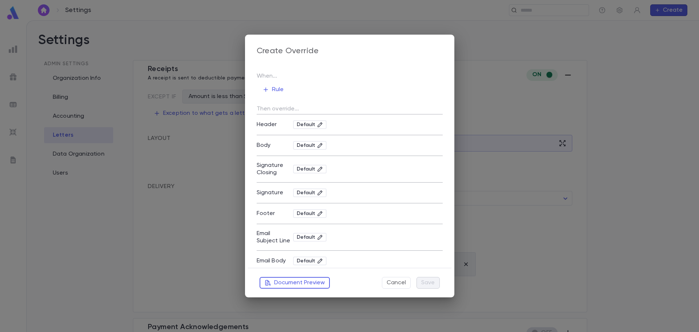
type textarea "**********"
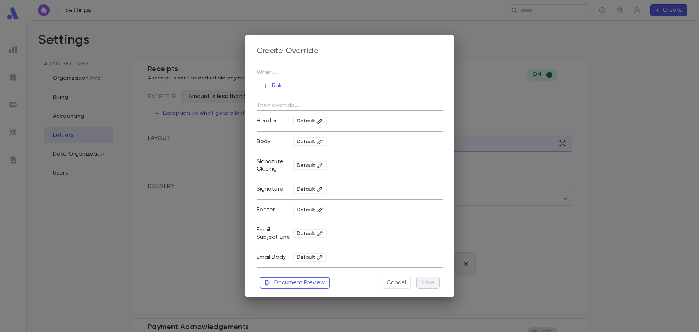
drag, startPoint x: 399, startPoint y: 282, endPoint x: 395, endPoint y: 281, distance: 3.8
click at [399, 283] on button "Cancel" at bounding box center [396, 283] width 29 height 12
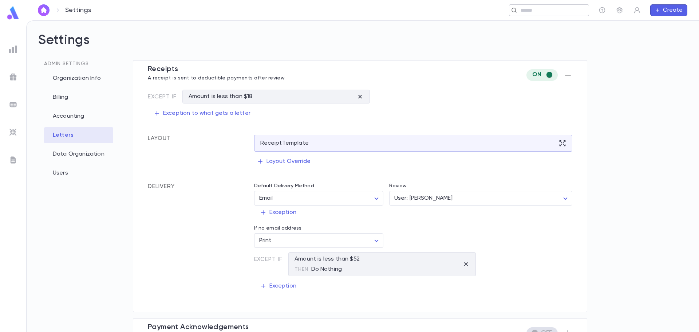
click at [542, 12] on input "text" at bounding box center [546, 10] width 56 height 7
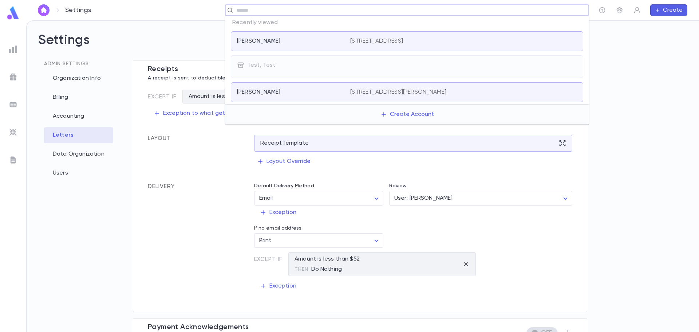
click at [281, 39] on div "[PERSON_NAME]" at bounding box center [289, 40] width 104 height 7
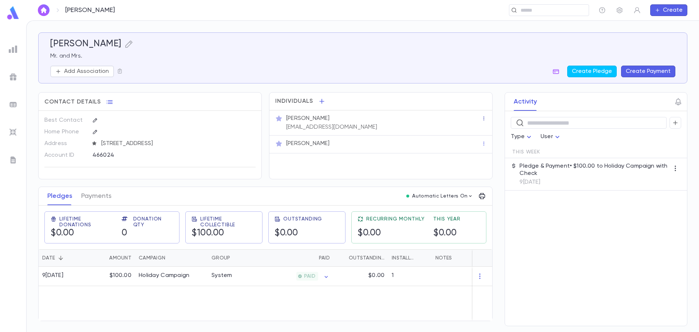
click at [481, 118] on div "[PERSON_NAME] [EMAIL_ADDRESS][DOMAIN_NAME]" at bounding box center [380, 123] width 211 height 16
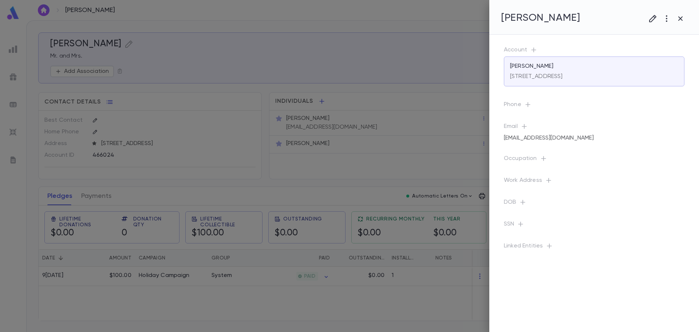
click at [625, 181] on p "Work Address" at bounding box center [594, 182] width 181 height 10
click at [682, 20] on icon "button" at bounding box center [680, 18] width 4 height 4
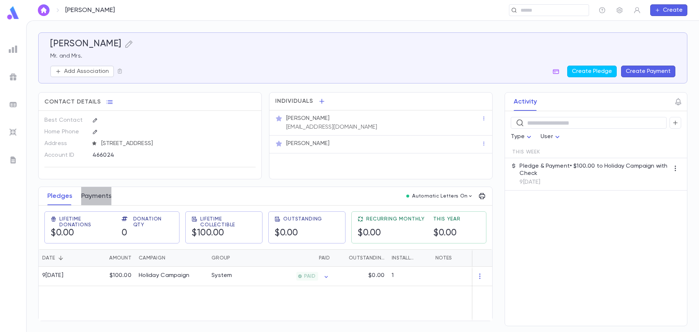
click at [104, 200] on button "Payments" at bounding box center [96, 196] width 30 height 18
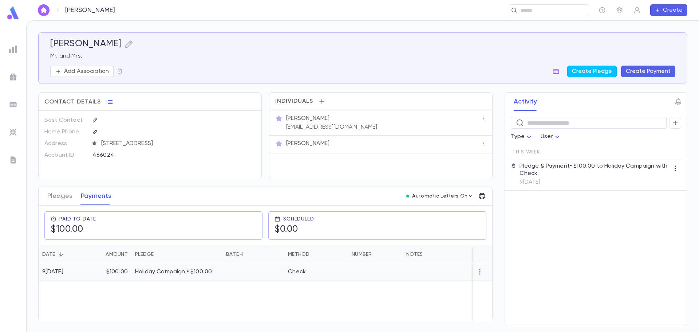
click at [94, 272] on div "$100.00" at bounding box center [110, 272] width 44 height 18
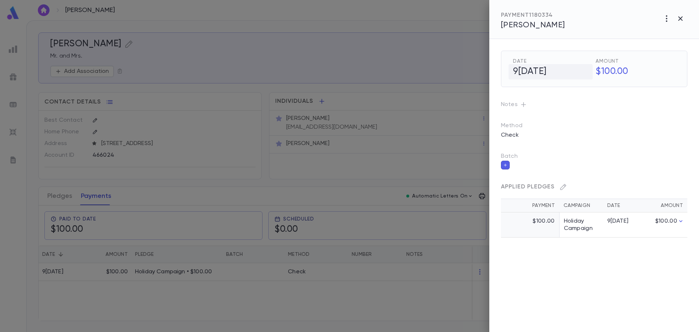
click at [552, 70] on h5 "9[DATE]" at bounding box center [551, 71] width 84 height 15
click at [585, 72] on icon "Choose date, selected date is Sep 25, 2025" at bounding box center [584, 70] width 7 height 7
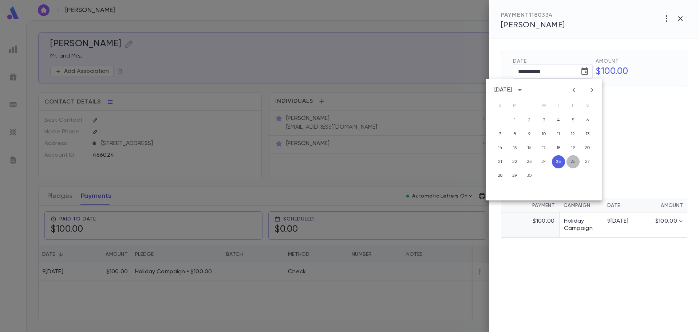
click at [571, 161] on button "26" at bounding box center [572, 161] width 13 height 13
type input "**********"
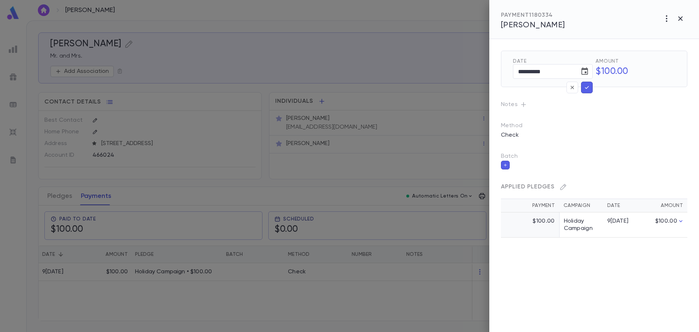
click at [588, 84] on icon "button" at bounding box center [587, 87] width 7 height 7
click at [587, 87] on div "Notes" at bounding box center [588, 98] width 198 height 23
click at [667, 20] on icon "button" at bounding box center [666, 18] width 9 height 9
click at [572, 78] on div at bounding box center [349, 166] width 699 height 332
click at [556, 69] on h5 "[DATE]" at bounding box center [551, 71] width 84 height 15
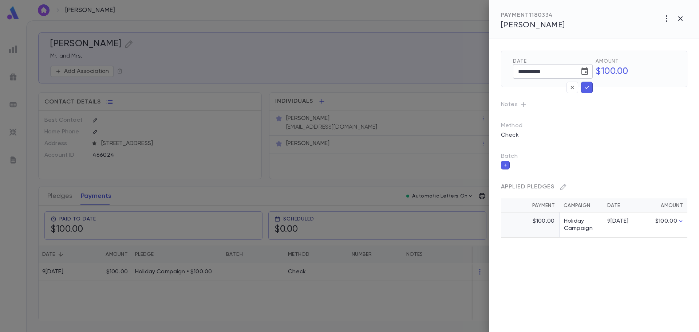
click at [584, 72] on icon "Choose date, selected date is Sep 26, 2025" at bounding box center [584, 71] width 9 height 9
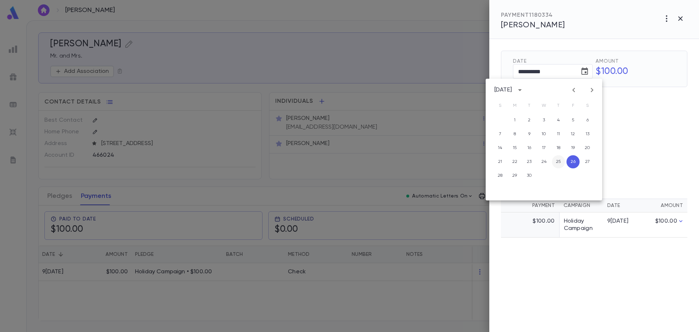
click at [560, 159] on button "25" at bounding box center [558, 161] width 13 height 13
type input "**********"
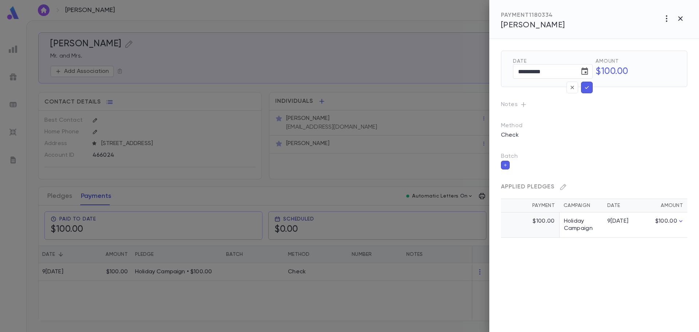
click at [587, 88] on icon "button" at bounding box center [587, 87] width 4 height 3
click at [681, 20] on icon "button" at bounding box center [680, 18] width 4 height 4
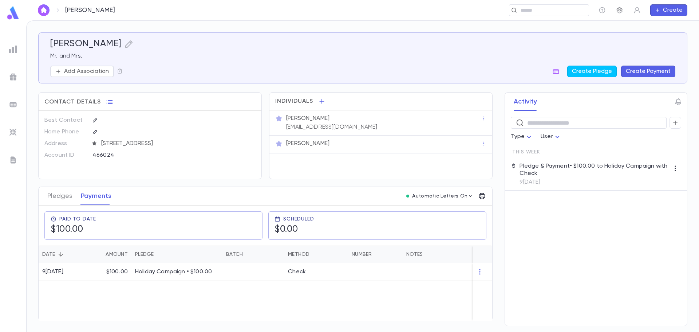
click at [620, 9] on icon "button" at bounding box center [619, 10] width 7 height 7
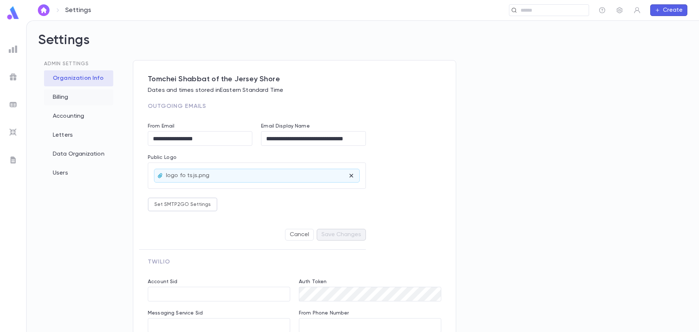
click at [71, 99] on div "Billing" at bounding box center [78, 97] width 69 height 16
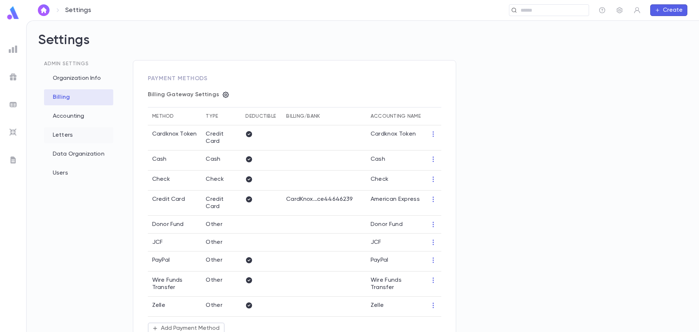
click at [63, 133] on div "Letters" at bounding box center [78, 135] width 69 height 16
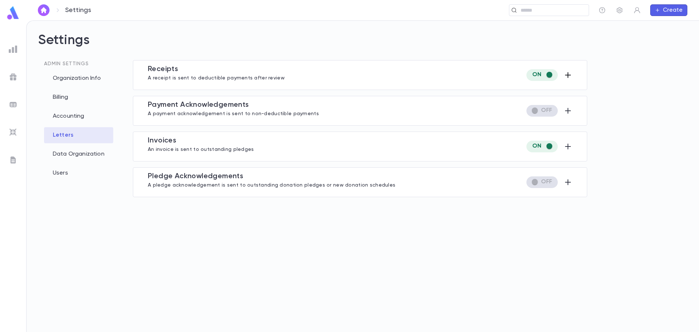
click at [567, 75] on icon "button" at bounding box center [568, 75] width 6 height 6
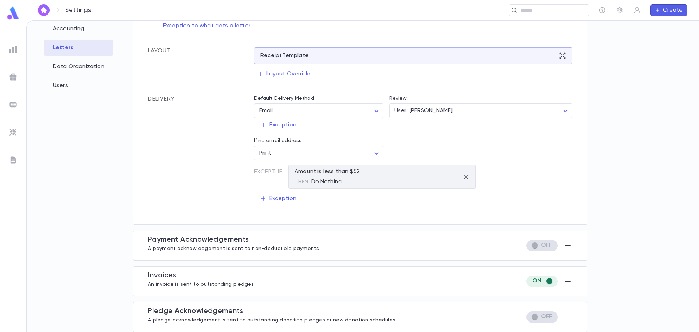
scroll to position [15, 0]
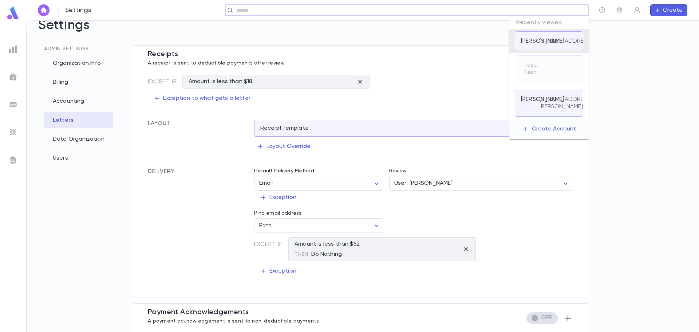
click at [557, 9] on input "text" at bounding box center [404, 10] width 340 height 7
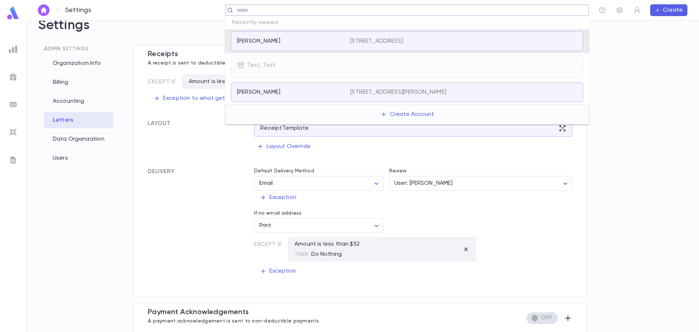
click at [245, 43] on p "[PERSON_NAME]" at bounding box center [258, 40] width 43 height 7
click at [249, 11] on input "text" at bounding box center [404, 10] width 340 height 7
click at [303, 33] on div "[PERSON_NAME] [STREET_ADDRESS]" at bounding box center [407, 41] width 352 height 20
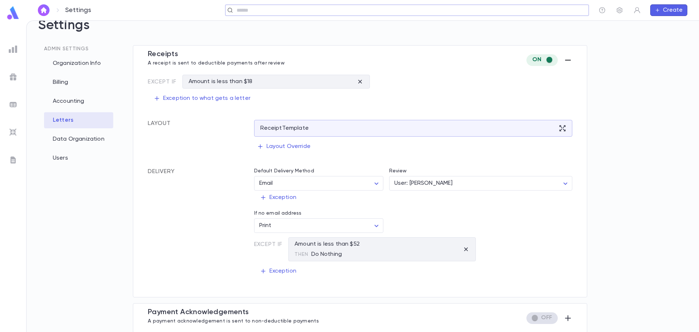
click at [313, 12] on input "text" at bounding box center [404, 10] width 340 height 7
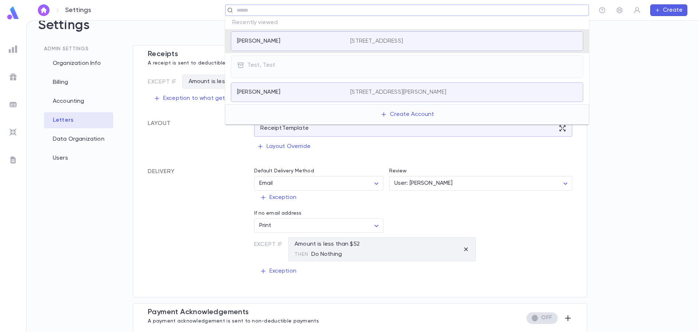
click at [390, 40] on p "[STREET_ADDRESS]" at bounding box center [376, 40] width 53 height 7
click at [442, 7] on input "text" at bounding box center [404, 10] width 340 height 7
click at [403, 38] on p "[STREET_ADDRESS]" at bounding box center [376, 40] width 53 height 7
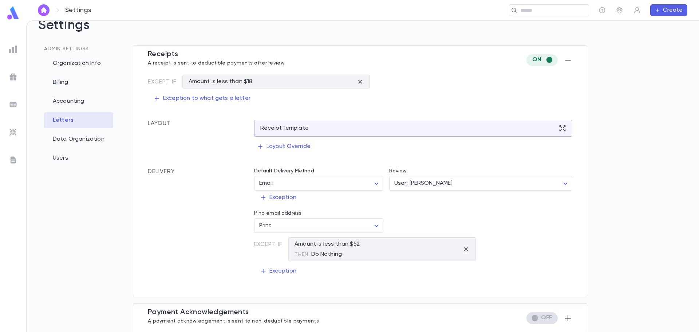
click at [10, 13] on img at bounding box center [13, 13] width 15 height 14
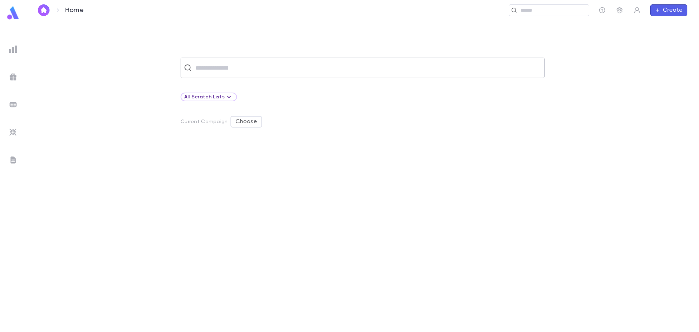
click at [286, 72] on input "text" at bounding box center [367, 68] width 348 height 14
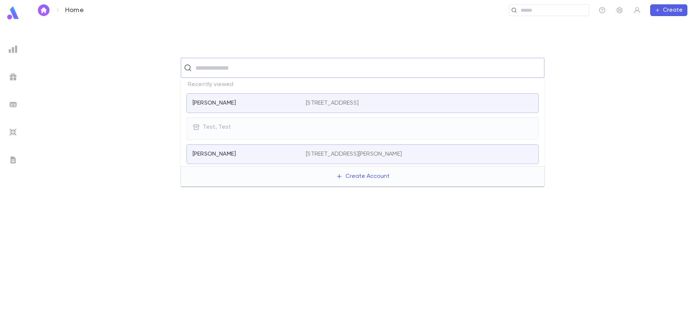
click at [229, 107] on div "[PERSON_NAME] [STREET_ADDRESS]" at bounding box center [362, 103] width 352 height 20
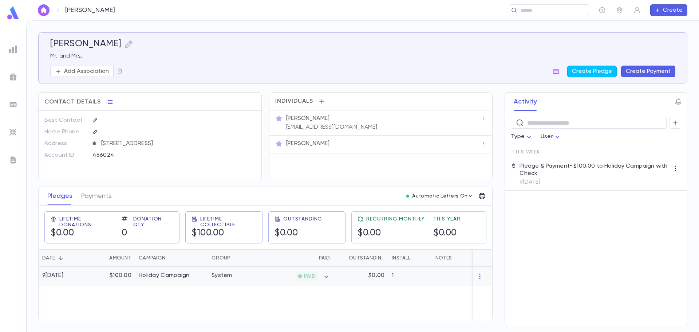
click at [326, 277] on icon "button" at bounding box center [326, 277] width 3 height 2
click at [287, 300] on div at bounding box center [349, 166] width 699 height 332
click at [100, 193] on button "Payments" at bounding box center [96, 196] width 30 height 18
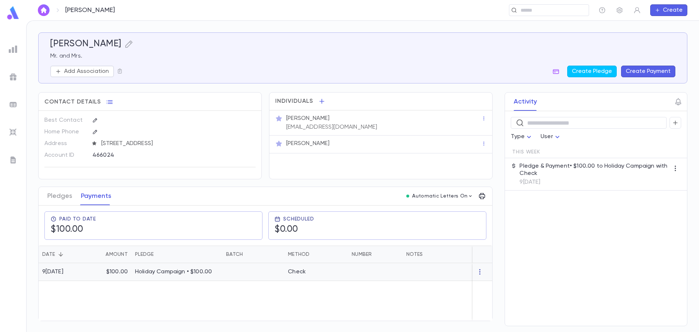
click at [481, 273] on icon "button" at bounding box center [479, 271] width 7 height 7
click at [355, 270] on div at bounding box center [349, 166] width 699 height 332
click at [317, 274] on div "Check" at bounding box center [316, 272] width 64 height 18
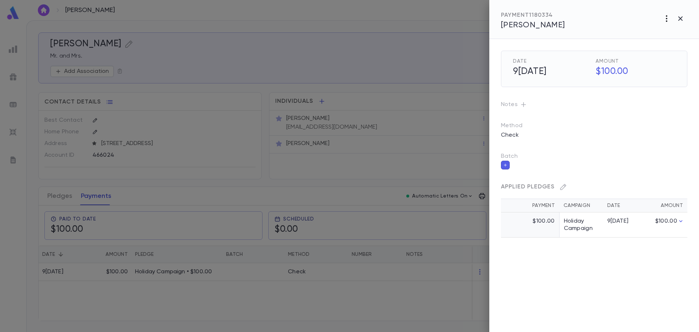
click at [666, 19] on icon "button" at bounding box center [666, 18] width 1 height 7
click at [679, 18] on div at bounding box center [349, 166] width 699 height 332
click at [683, 19] on icon "button" at bounding box center [680, 18] width 9 height 9
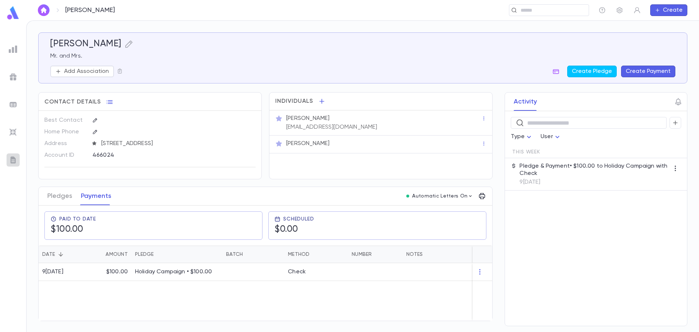
click at [10, 159] on img at bounding box center [13, 159] width 9 height 9
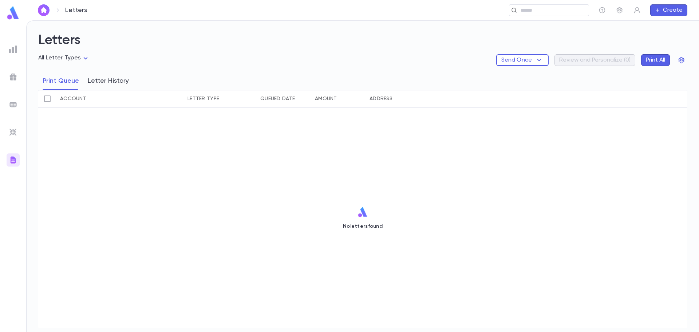
click at [106, 81] on button "Letter History" at bounding box center [108, 81] width 41 height 18
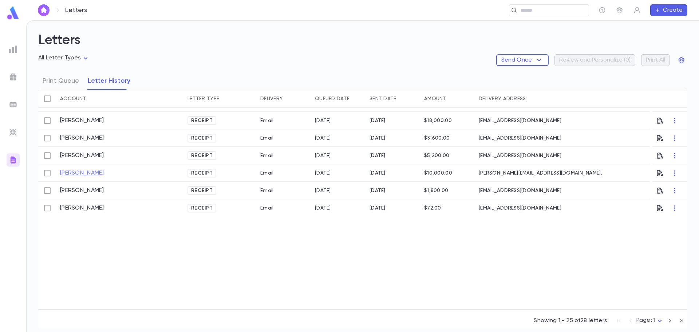
scroll to position [364, 0]
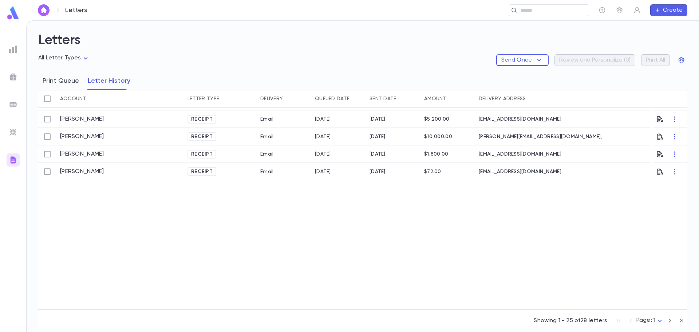
click at [55, 83] on button "Print Queue" at bounding box center [61, 81] width 36 height 18
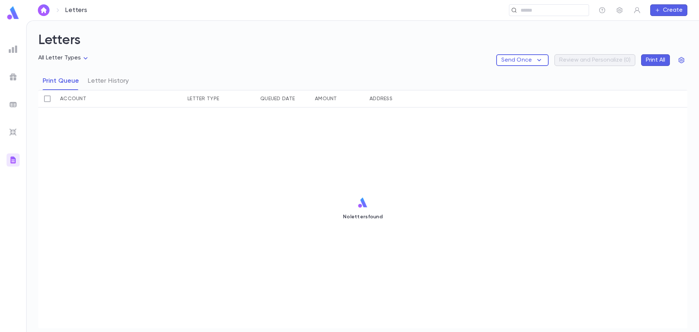
scroll to position [0, 0]
click at [83, 58] on body "Letters ​ Create Letters All Letter Types Send Once Review and Personalize ( 0 …" at bounding box center [349, 175] width 699 height 311
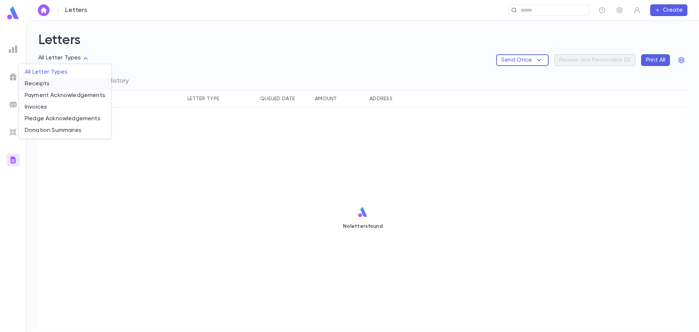
click at [50, 84] on span "Receipts" at bounding box center [65, 83] width 80 height 7
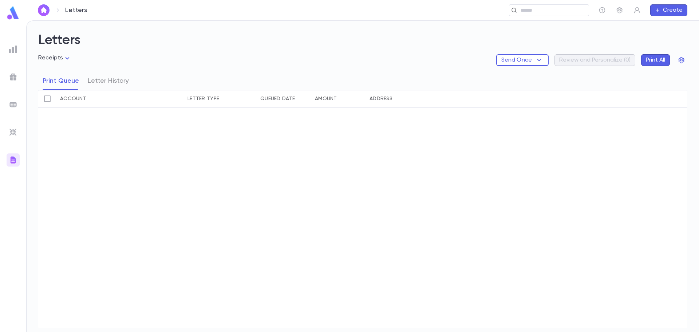
type input "*******"
click at [114, 80] on button "Letter History" at bounding box center [108, 81] width 41 height 18
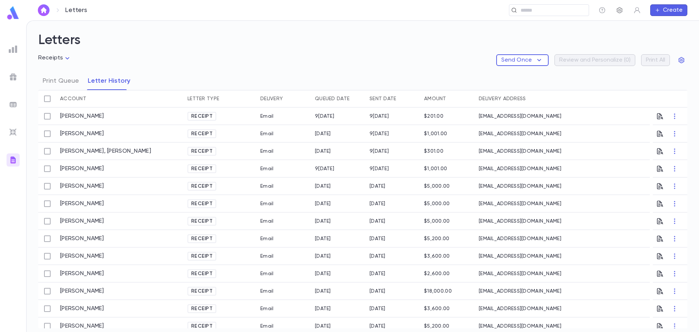
click at [619, 12] on icon "button" at bounding box center [619, 10] width 7 height 7
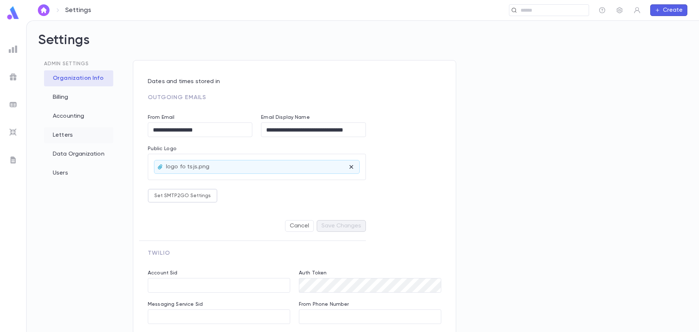
click at [70, 135] on div "Letters" at bounding box center [78, 135] width 69 height 16
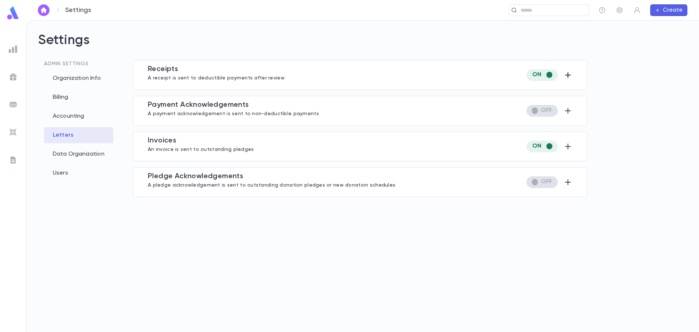
click at [571, 77] on icon "button" at bounding box center [568, 75] width 9 height 9
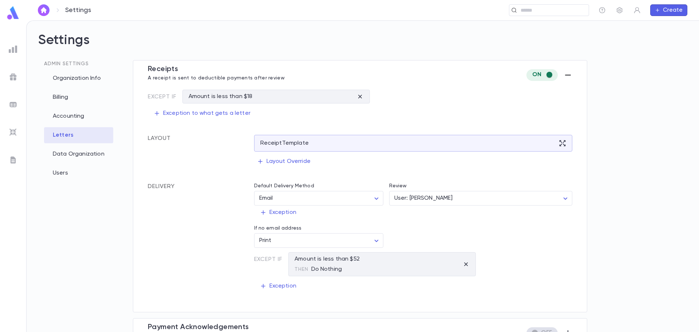
scroll to position [36, 0]
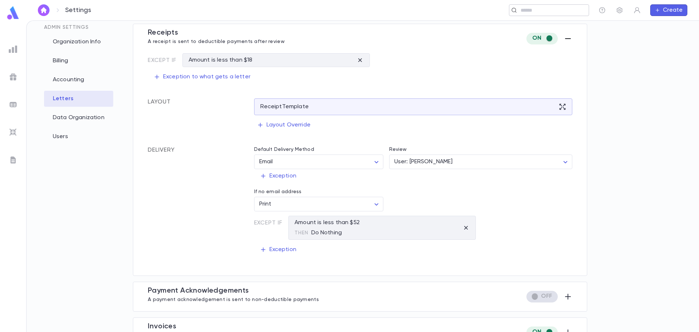
click at [545, 7] on input "text" at bounding box center [546, 10] width 56 height 7
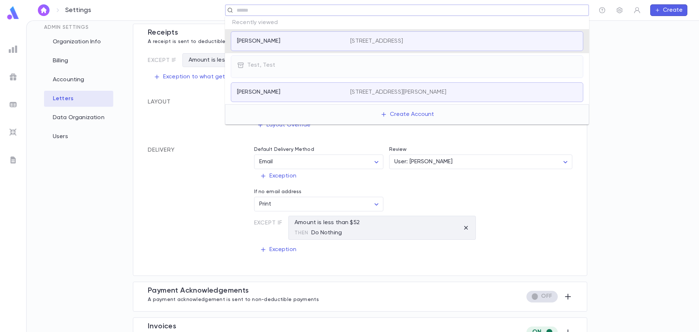
click at [249, 37] on div "[PERSON_NAME] [STREET_ADDRESS]" at bounding box center [407, 41] width 352 height 20
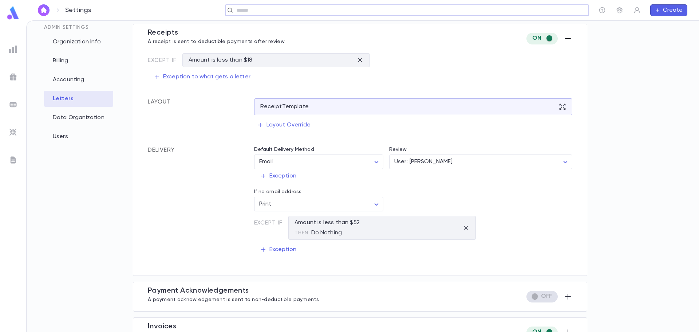
click at [256, 8] on input "text" at bounding box center [404, 10] width 340 height 7
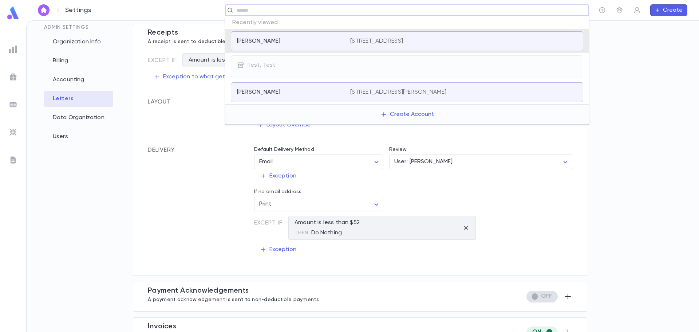
click at [237, 40] on p "[PERSON_NAME]" at bounding box center [258, 40] width 43 height 7
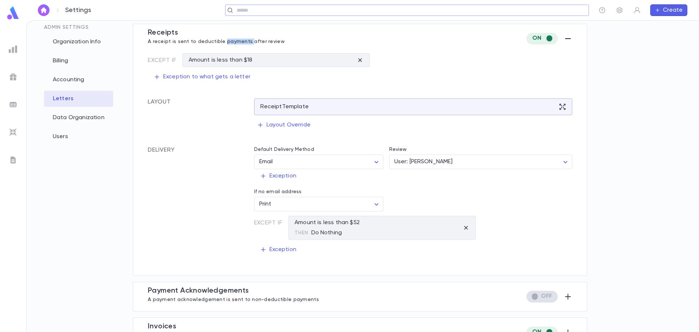
click at [237, 40] on p "A receipt is sent to deductible payments after review" at bounding box center [216, 40] width 137 height 7
click at [14, 10] on img at bounding box center [13, 13] width 15 height 14
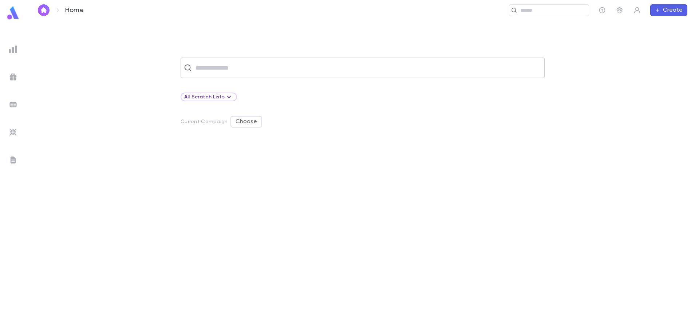
click at [253, 70] on input "text" at bounding box center [367, 68] width 348 height 14
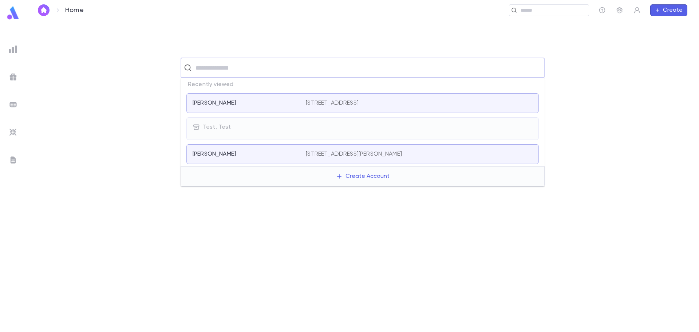
click at [246, 102] on div "[PERSON_NAME]" at bounding box center [245, 102] width 104 height 7
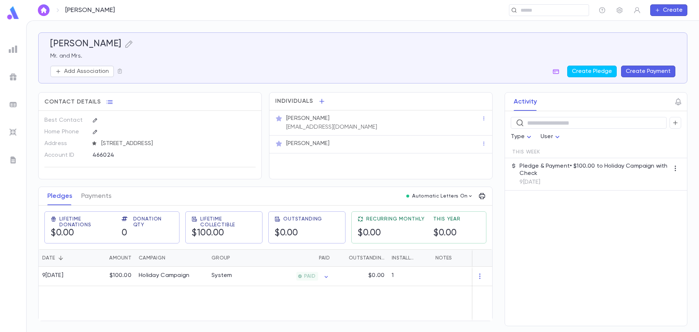
click at [15, 81] on div at bounding box center [13, 76] width 13 height 13
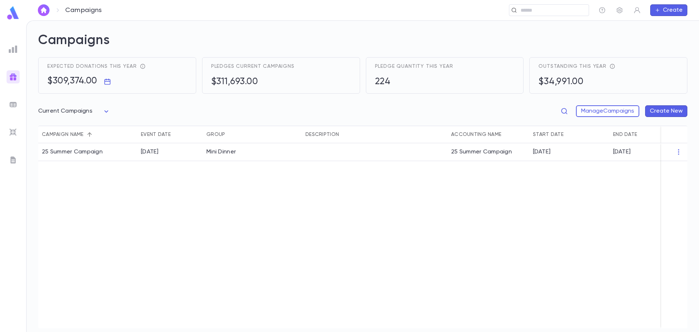
click at [105, 111] on body "Campaigns ​ Create Campaigns Expected donations this year $309,374.00 Pledges c…" at bounding box center [349, 175] width 699 height 311
click at [71, 125] on span "All Campaigns" at bounding box center [76, 126] width 60 height 7
type input "*****"
click at [670, 111] on button "Create New" at bounding box center [666, 111] width 42 height 12
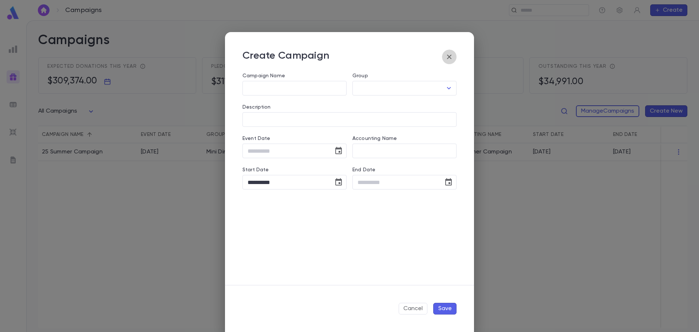
click at [447, 58] on icon "button" at bounding box center [449, 56] width 9 height 9
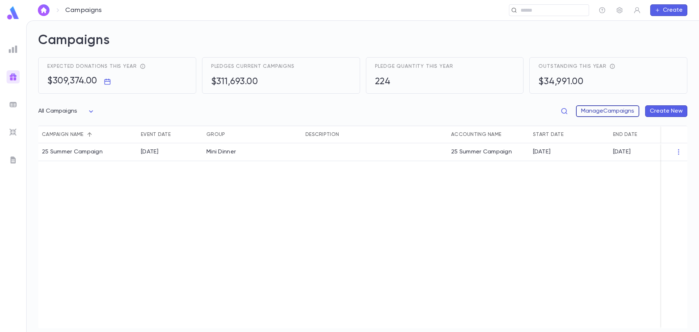
click at [616, 117] on button "Manage Campaigns" at bounding box center [607, 111] width 63 height 12
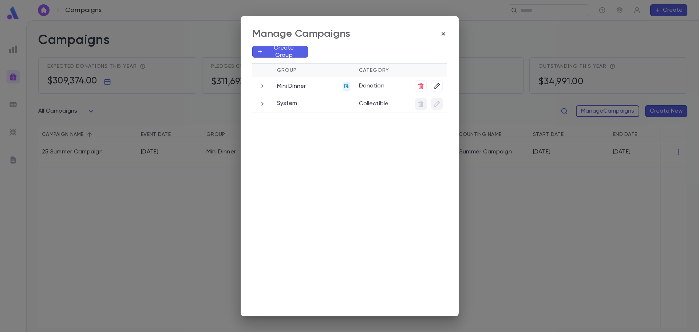
click at [268, 106] on td at bounding box center [262, 104] width 20 height 18
click at [264, 103] on icon "button" at bounding box center [262, 103] width 8 height 9
click at [429, 151] on icon "button" at bounding box center [430, 149] width 7 height 7
click at [443, 163] on li "Edit" at bounding box center [440, 162] width 22 height 12
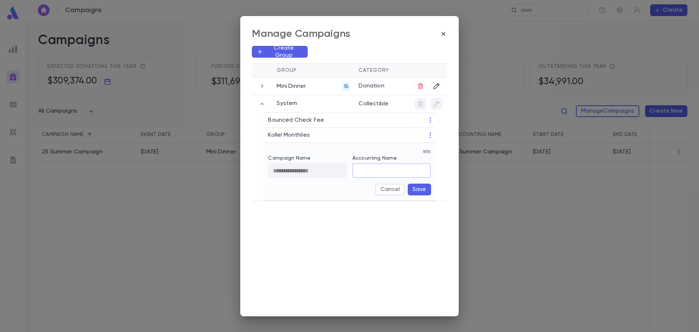
click at [398, 170] on input "Accounting Name" at bounding box center [391, 170] width 79 height 14
click at [423, 191] on button "Save" at bounding box center [419, 189] width 23 height 12
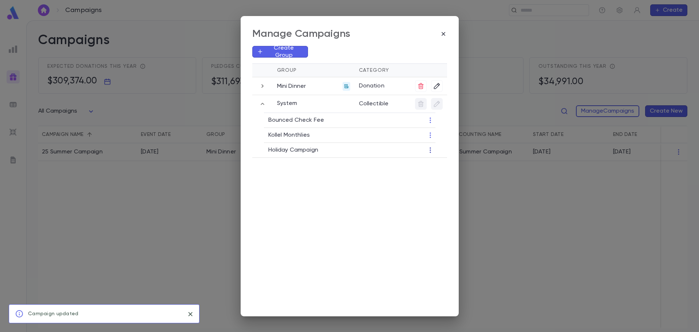
click at [433, 148] on icon "button" at bounding box center [430, 149] width 7 height 7
click at [429, 150] on div at bounding box center [349, 166] width 699 height 332
click at [432, 152] on icon "button" at bounding box center [430, 149] width 7 height 7
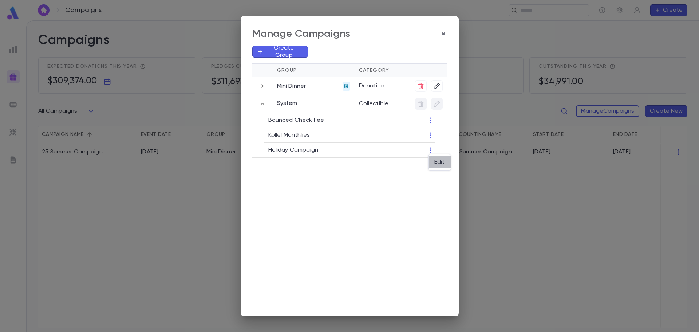
click at [441, 164] on li "Edit" at bounding box center [440, 162] width 22 height 12
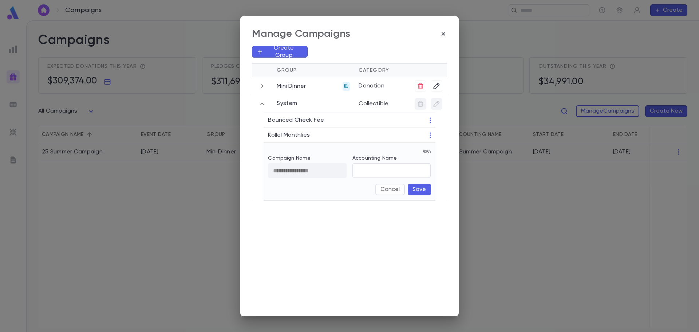
click at [437, 150] on div "**********" at bounding box center [349, 156] width 183 height 88
